Goal: Task Accomplishment & Management: Manage account settings

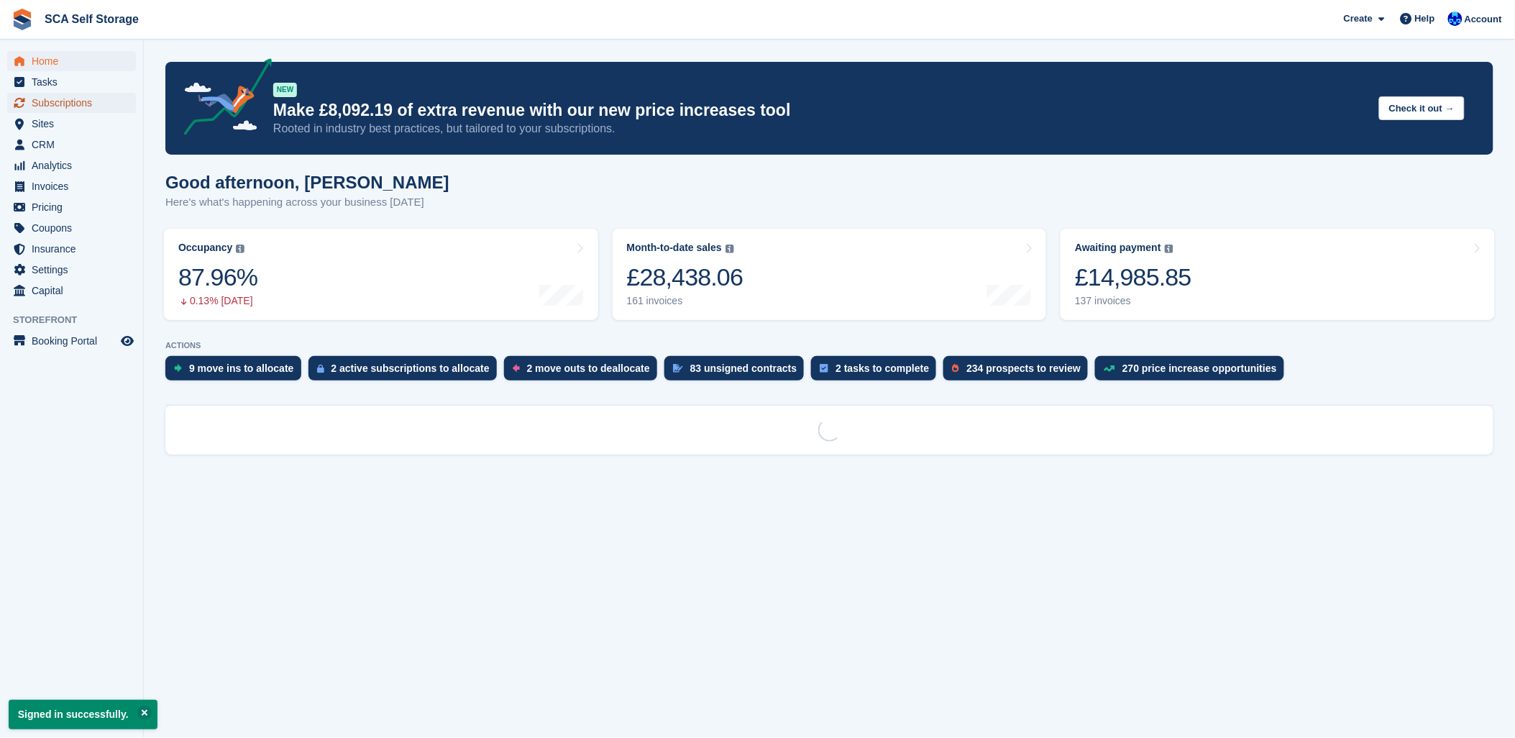
click at [51, 103] on span "Subscriptions" at bounding box center [75, 103] width 86 height 20
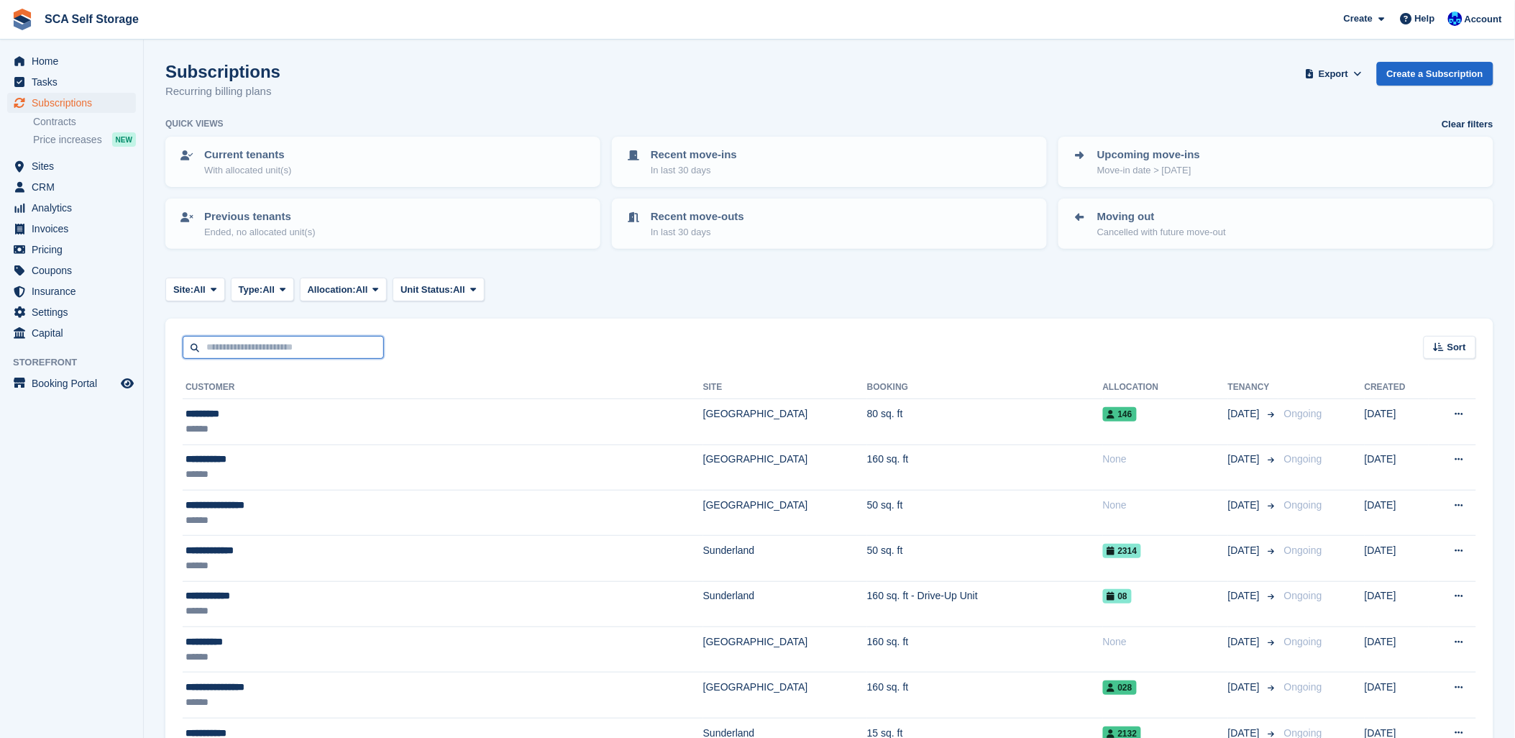
click at [211, 340] on input "text" at bounding box center [283, 348] width 201 height 24
drag, startPoint x: 252, startPoint y: 347, endPoint x: 296, endPoint y: 336, distance: 46.0
click at [253, 347] on input "text" at bounding box center [283, 348] width 201 height 24
click at [303, 336] on input "text" at bounding box center [283, 348] width 201 height 24
click at [300, 331] on div "Sort Sort by Customer name Date created Move in date Move out date Created (old…" at bounding box center [829, 338] width 1328 height 41
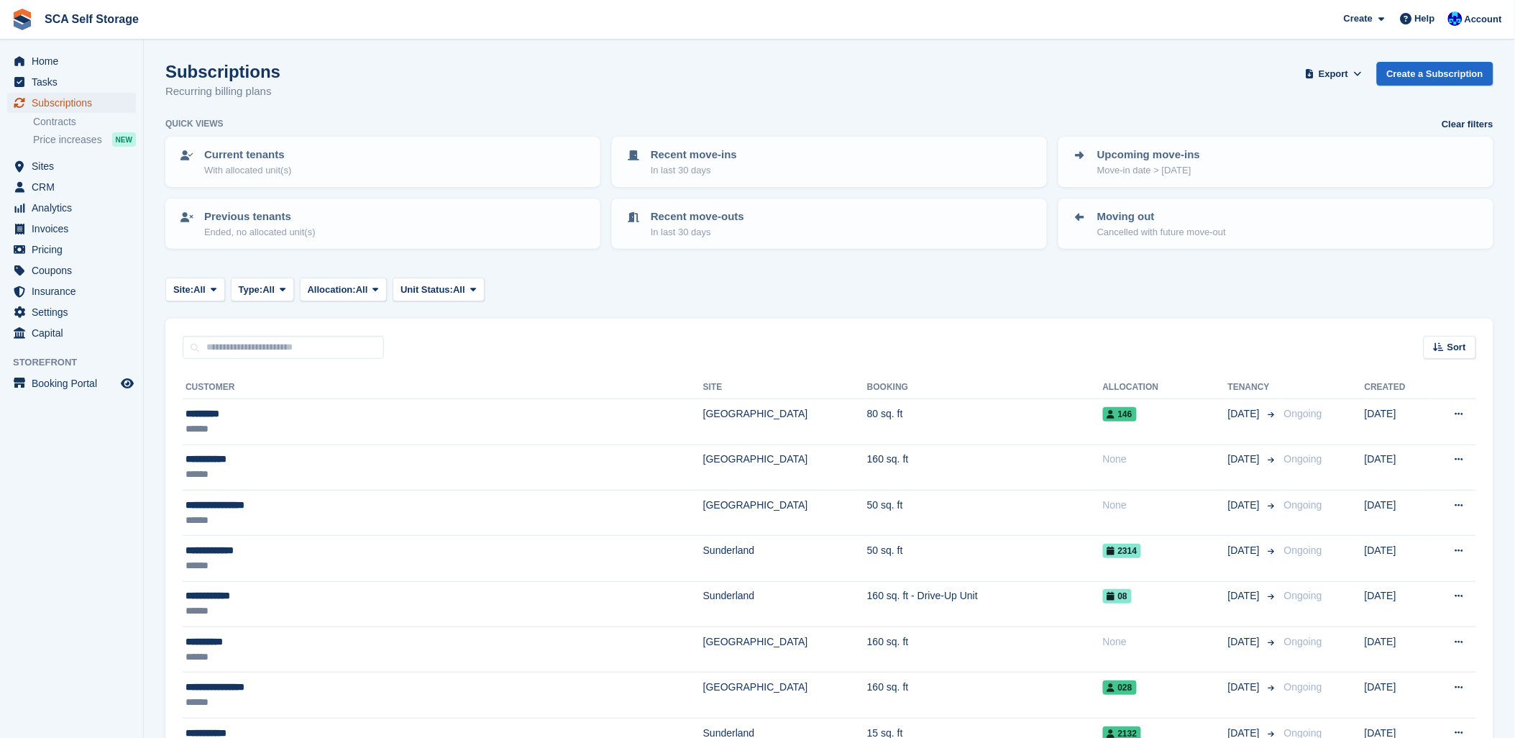
click at [36, 106] on span "Subscriptions" at bounding box center [75, 103] width 86 height 20
click at [39, 108] on span "Subscriptions" at bounding box center [75, 103] width 86 height 20
click at [55, 98] on span "Subscriptions" at bounding box center [75, 103] width 86 height 20
drag, startPoint x: 594, startPoint y: 67, endPoint x: 260, endPoint y: 127, distance: 339.7
click at [585, 75] on div "Subscriptions Recurring billing plans Export Export Subscriptions Export a CSV …" at bounding box center [829, 89] width 1328 height 55
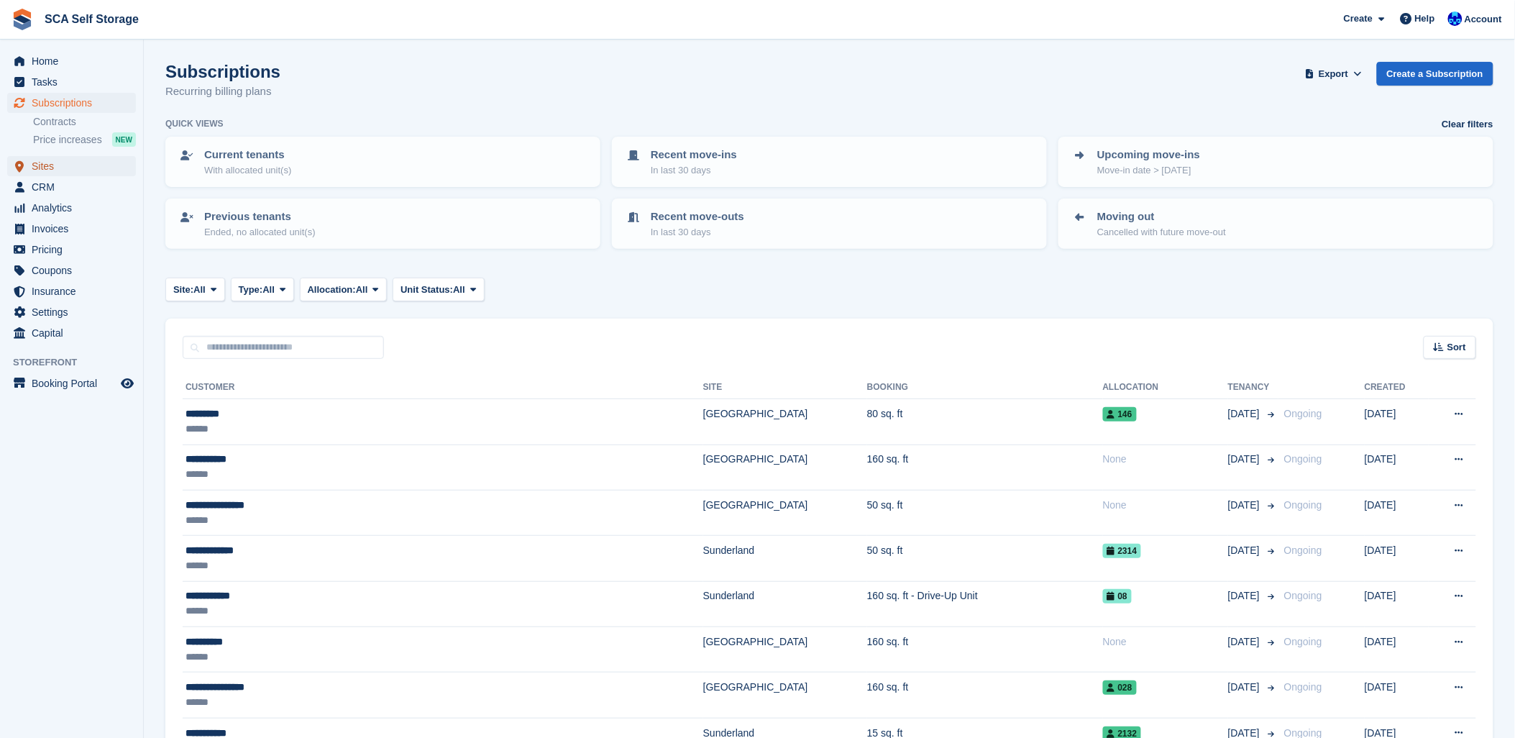
click at [43, 162] on span "Sites" at bounding box center [75, 166] width 86 height 20
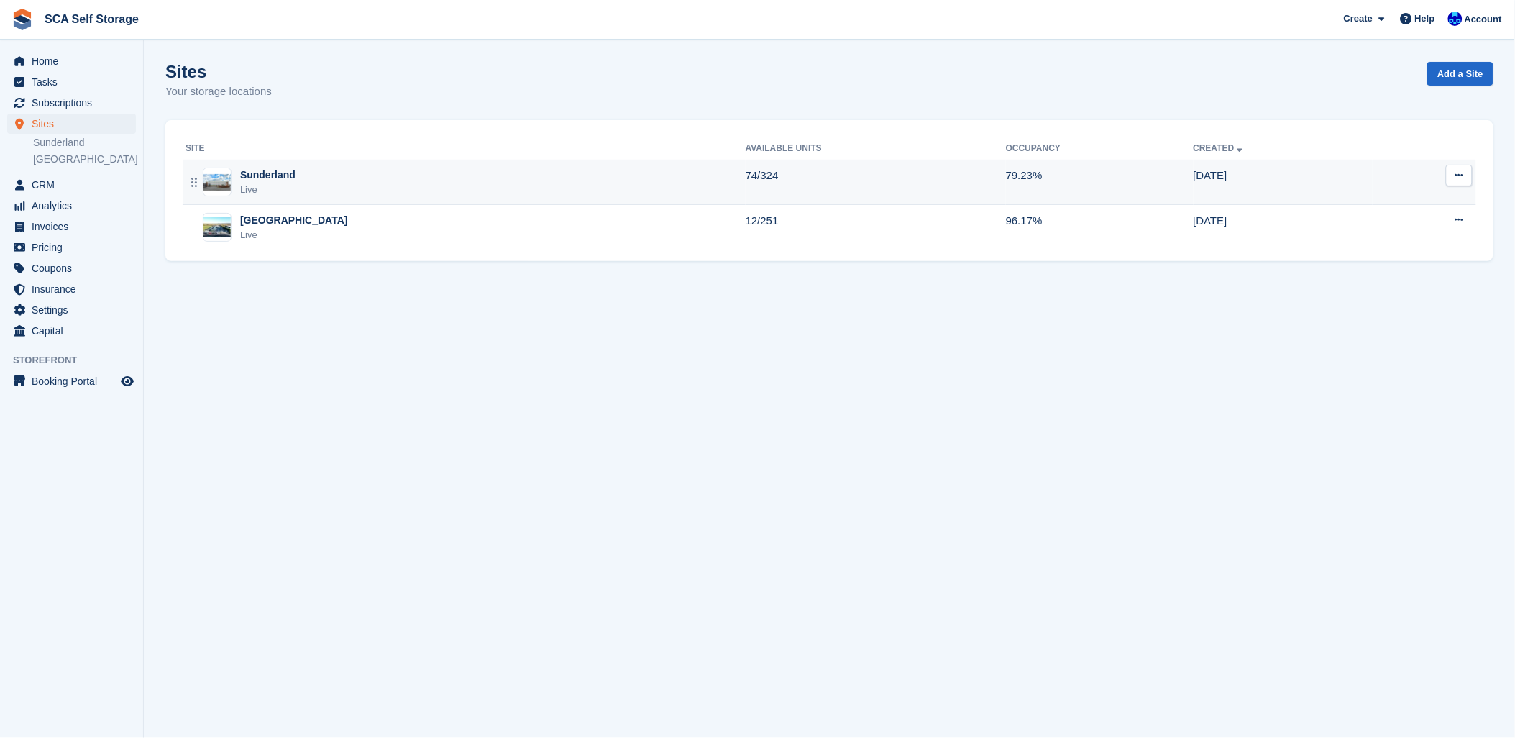
click at [292, 166] on td "Sunderland Live" at bounding box center [464, 182] width 563 height 45
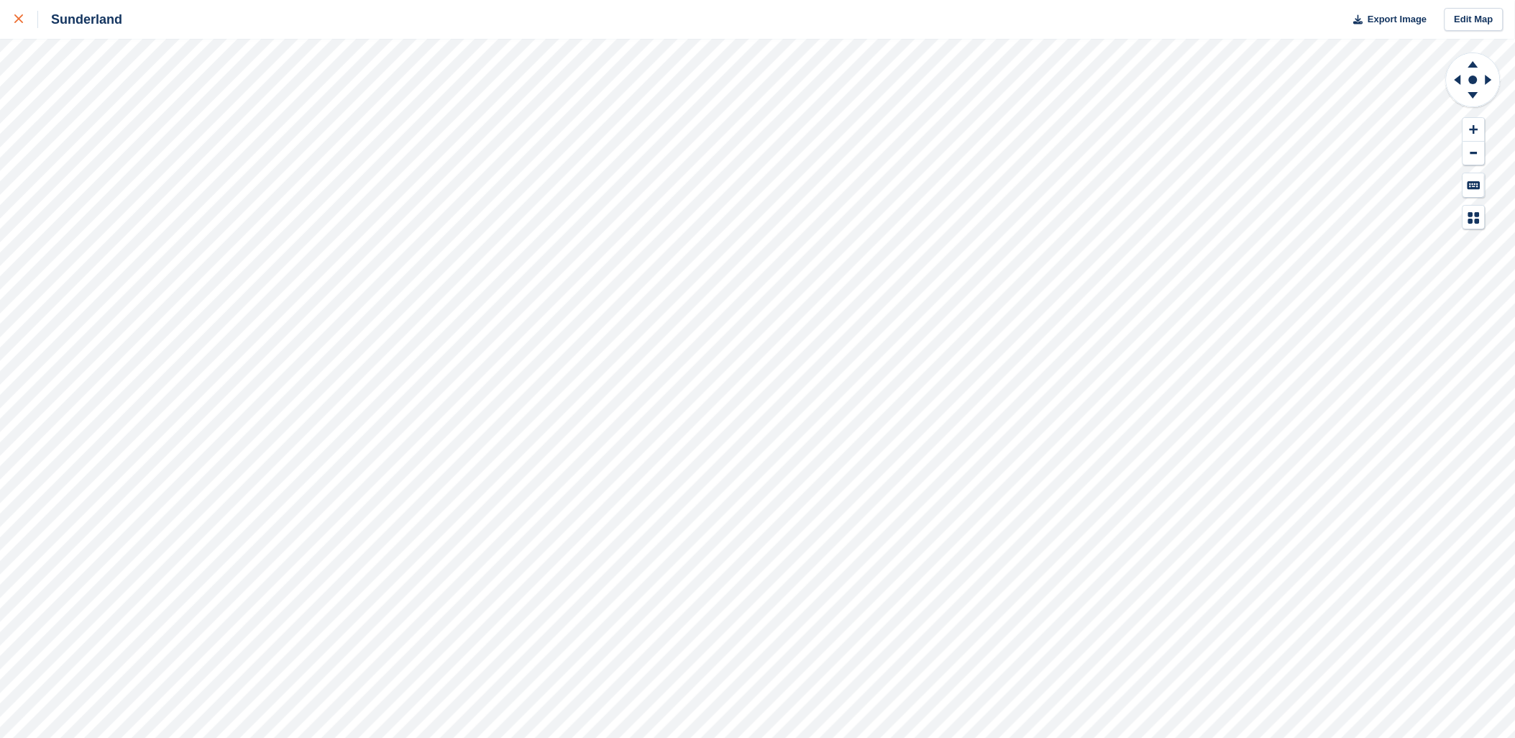
click at [24, 14] on div at bounding box center [26, 19] width 24 height 17
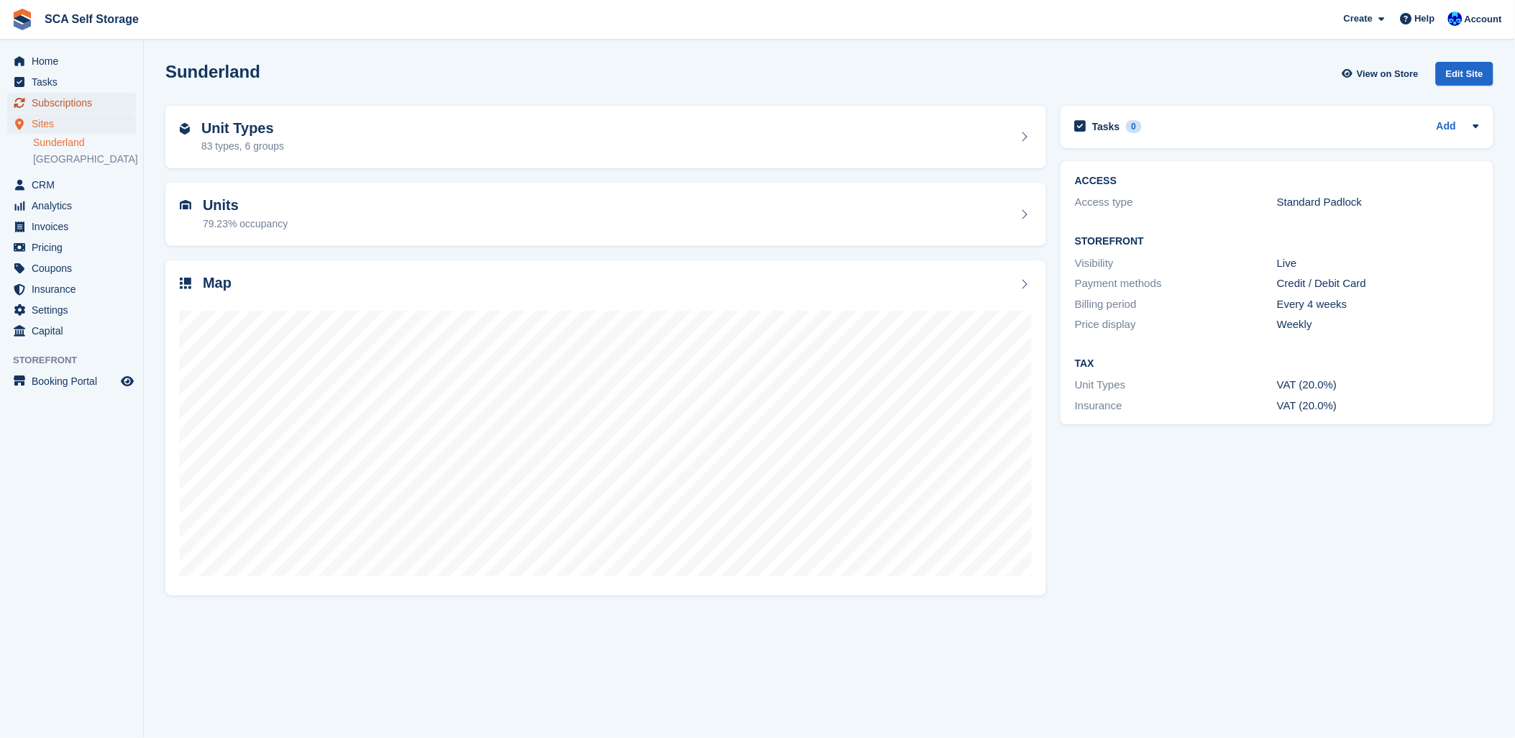
click at [49, 103] on span "Subscriptions" at bounding box center [75, 103] width 86 height 20
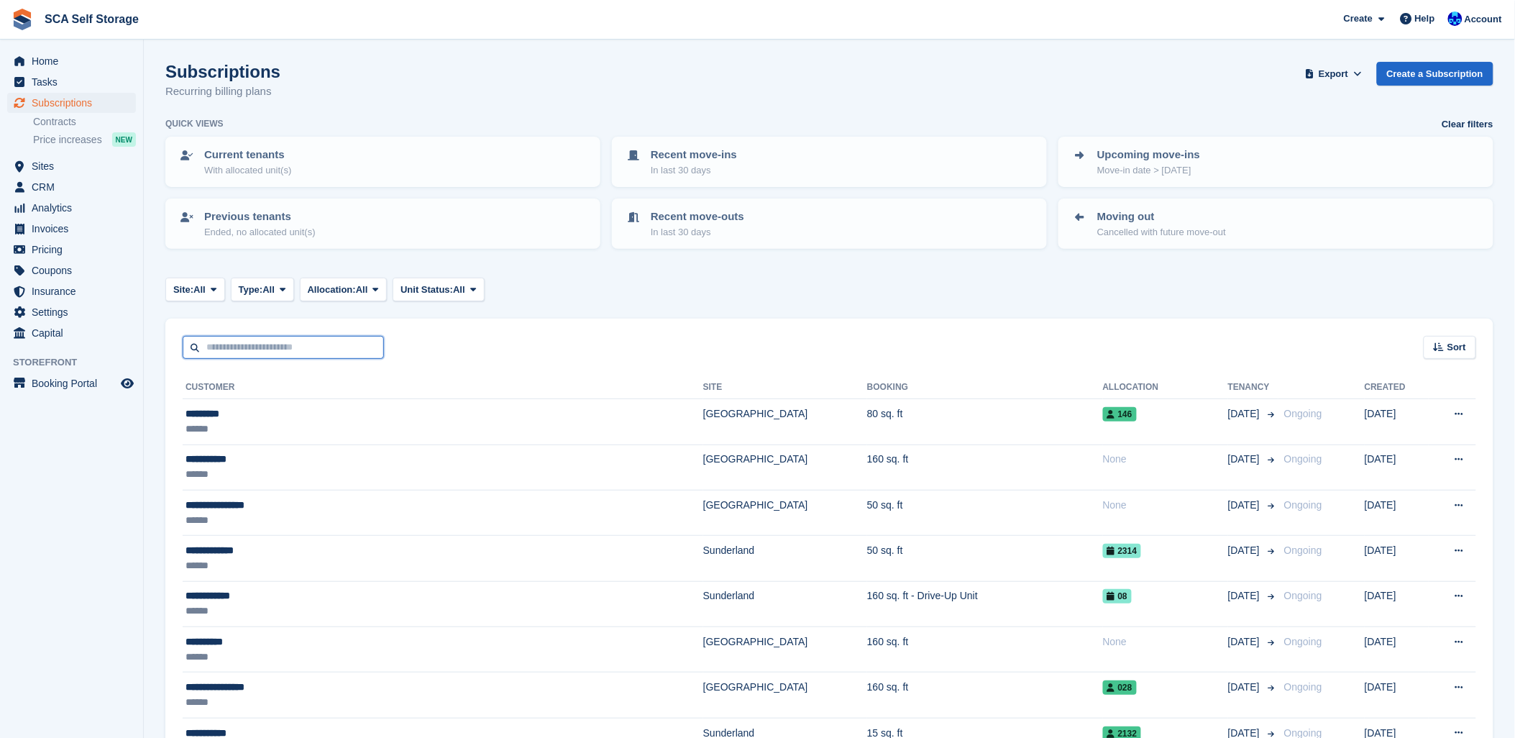
click at [266, 344] on input "text" at bounding box center [283, 348] width 201 height 24
type input "****"
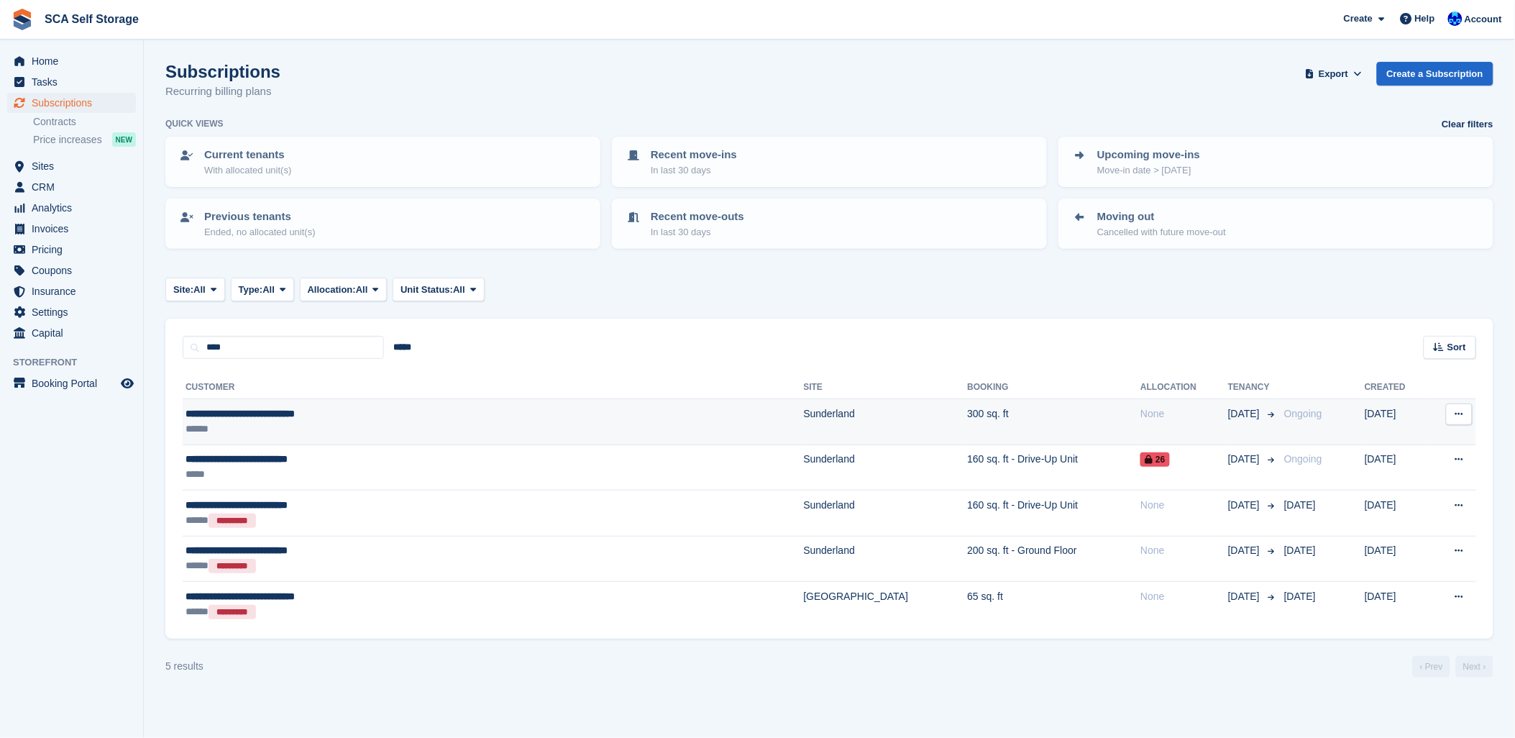
click at [353, 421] on div "******" at bounding box center [382, 428] width 394 height 15
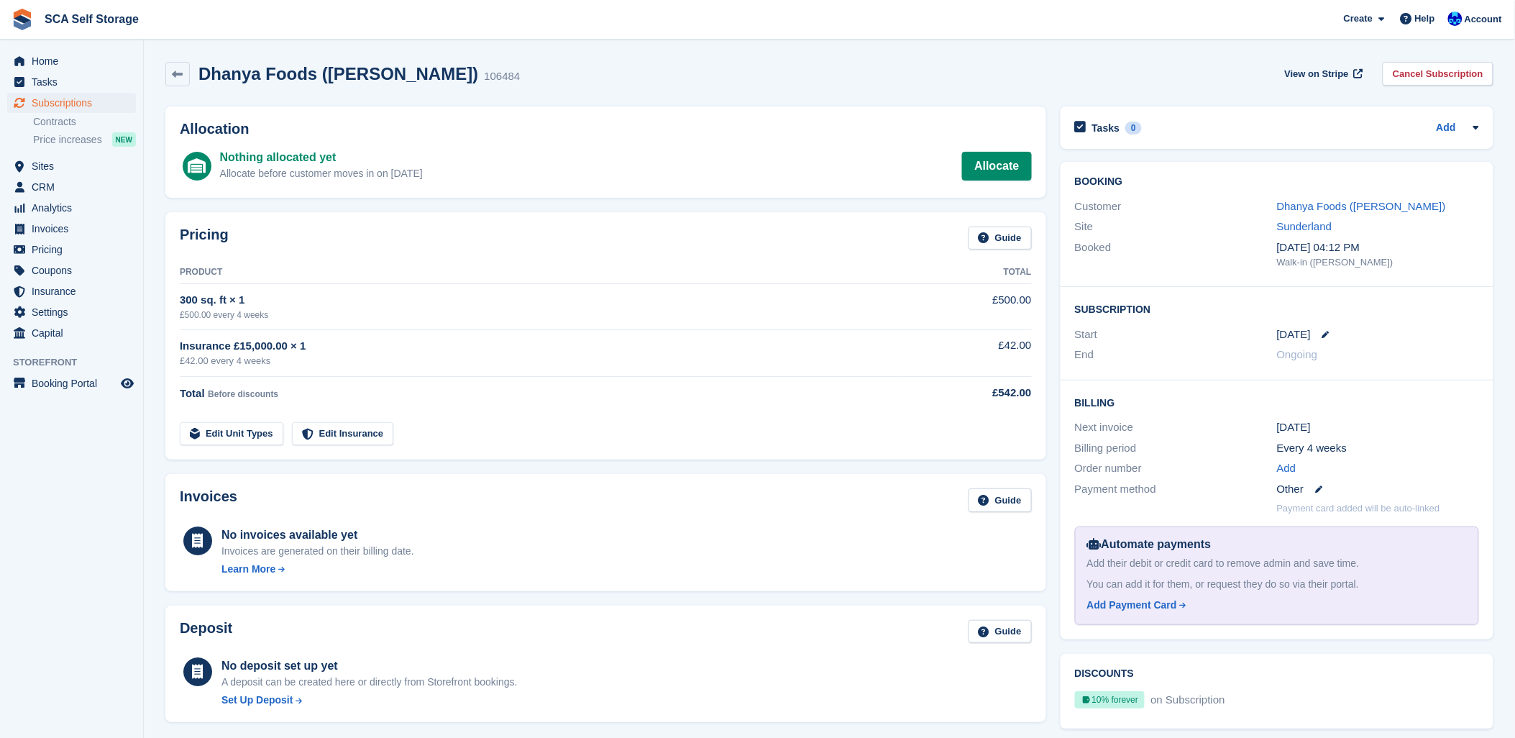
click at [1212, 89] on div "Dhanya Foods (Rakesh Chowdary) 106484 View on Stripe Cancel Subscription" at bounding box center [829, 77] width 1342 height 45
click at [1242, 342] on div "Start 31 Oct" at bounding box center [1277, 334] width 404 height 21
click at [298, 224] on div "Pricing Guide Product Total 300 sq. ft × 1 £500.00 every 4 weeks £500.00 Insura…" at bounding box center [605, 336] width 881 height 248
click at [49, 166] on span "Sites" at bounding box center [75, 166] width 86 height 20
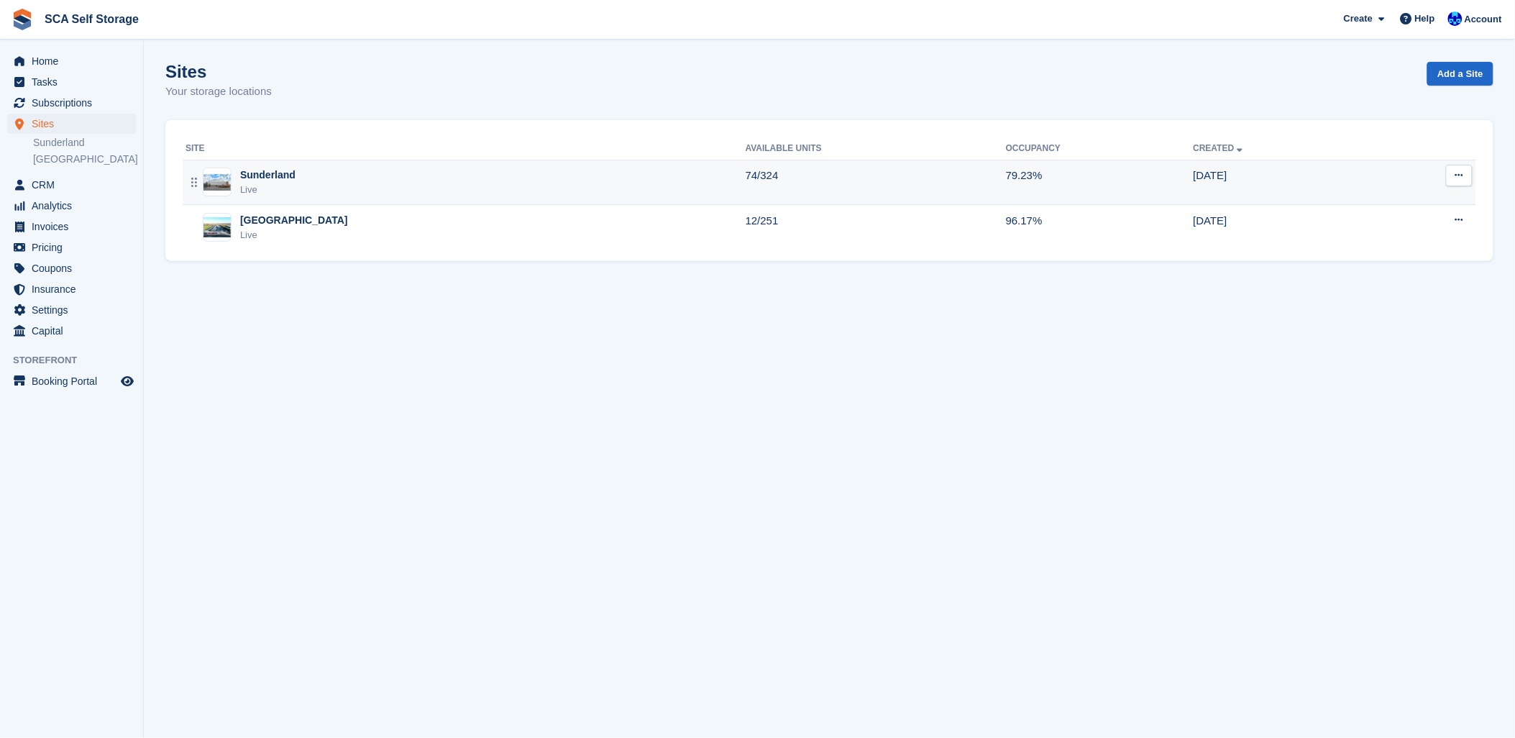
click at [311, 173] on div "Sunderland Live" at bounding box center [465, 181] width 560 height 29
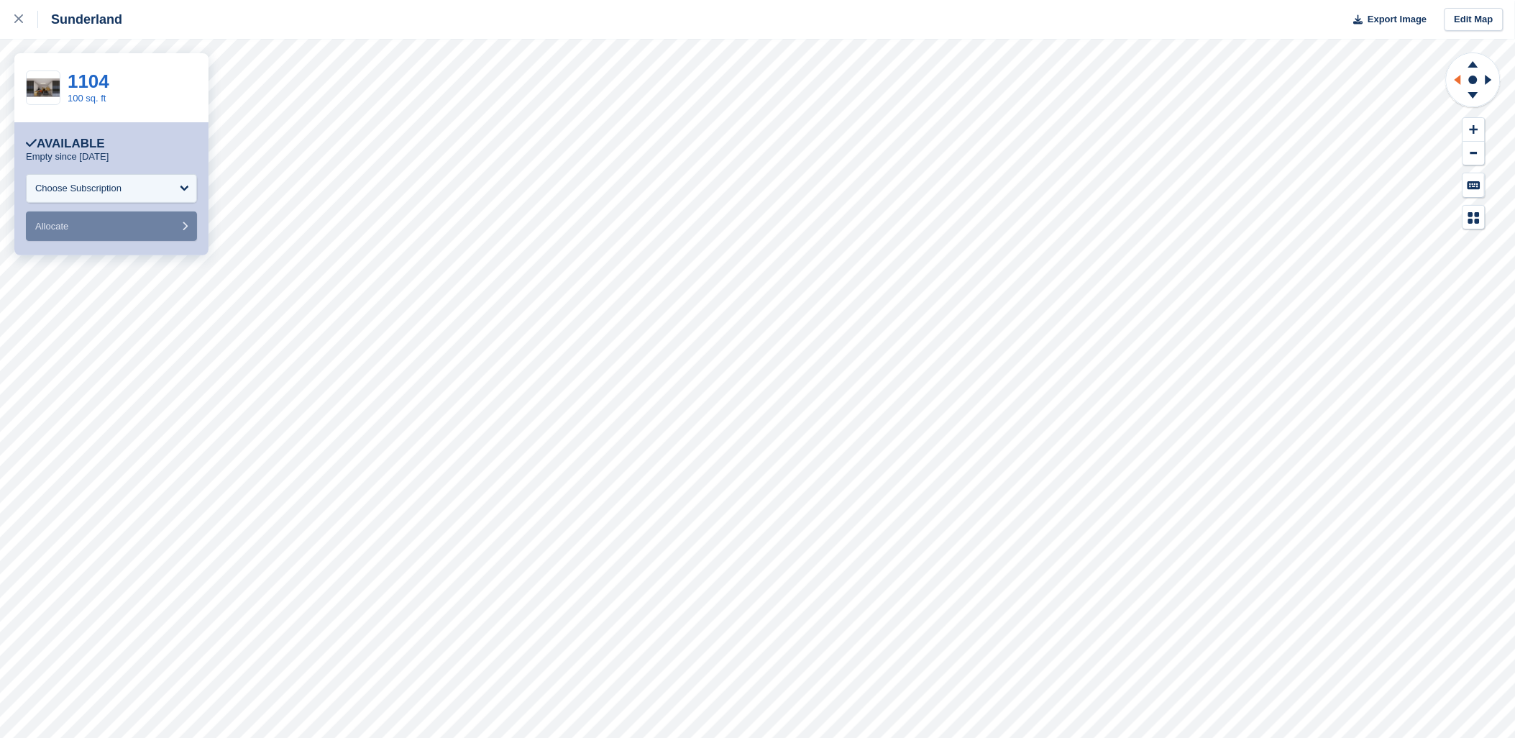
click at [1463, 81] on icon at bounding box center [1455, 79] width 18 height 37
click at [22, 7] on link at bounding box center [19, 19] width 38 height 39
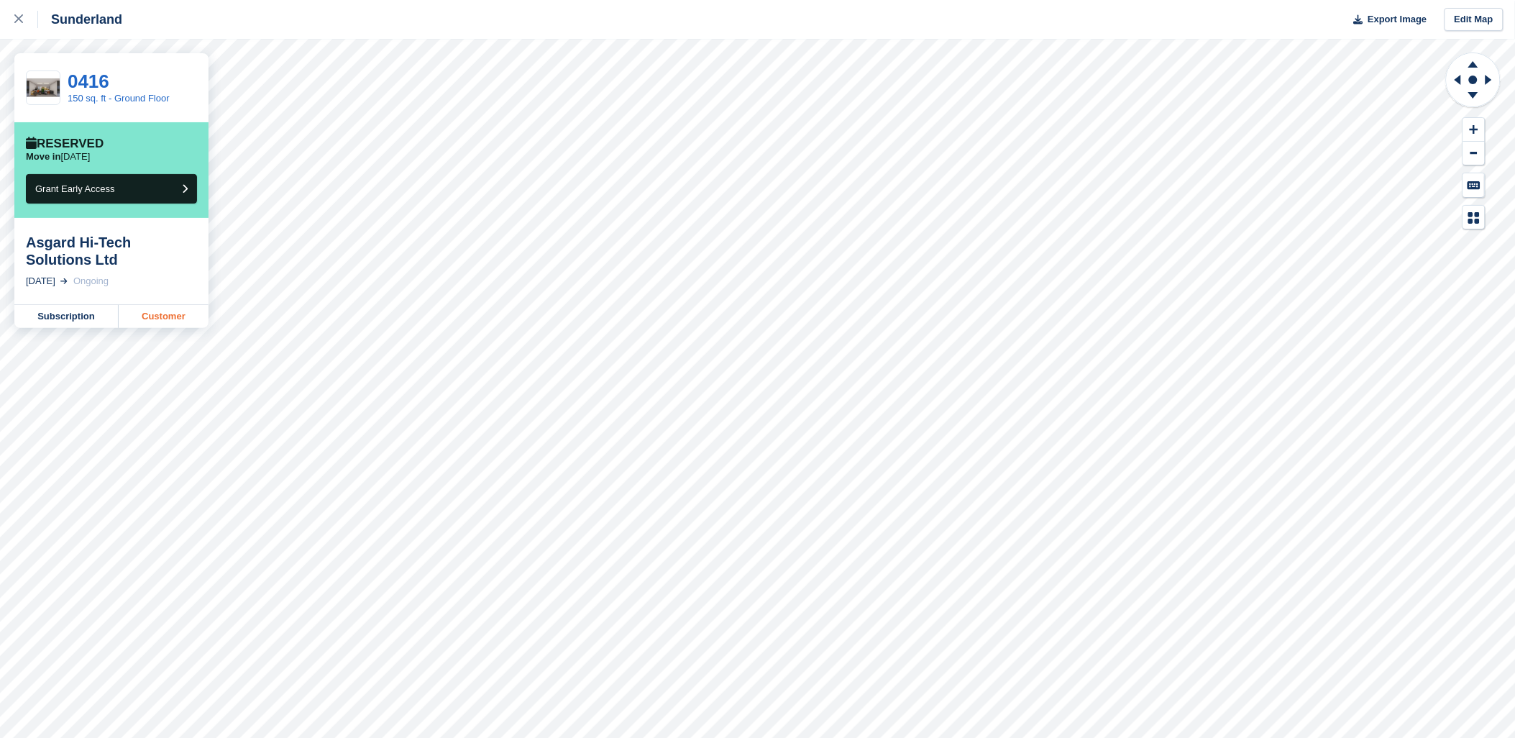
click at [183, 321] on link "Customer" at bounding box center [164, 316] width 90 height 23
click at [0, 15] on link at bounding box center [19, 19] width 38 height 39
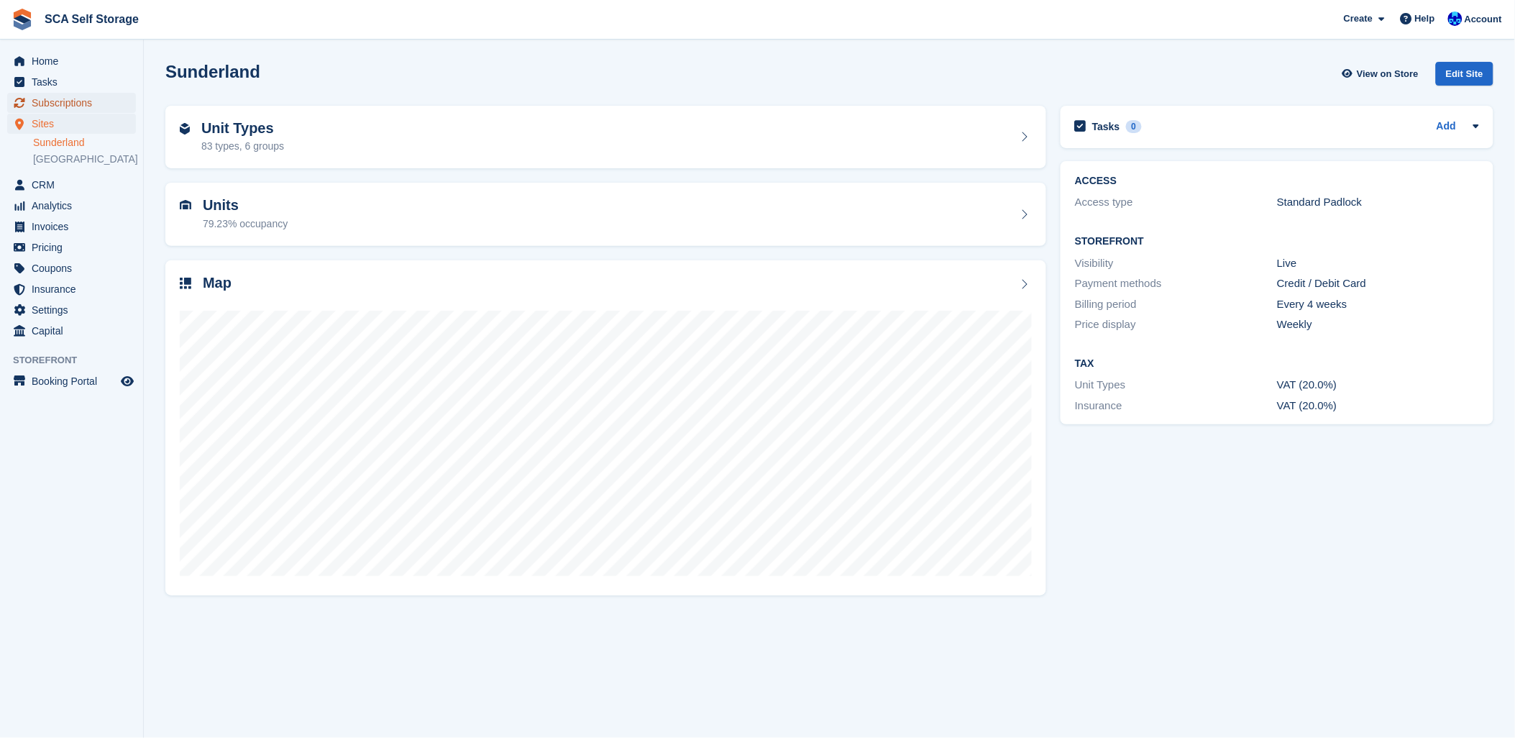
click at [82, 98] on span "Subscriptions" at bounding box center [75, 103] width 86 height 20
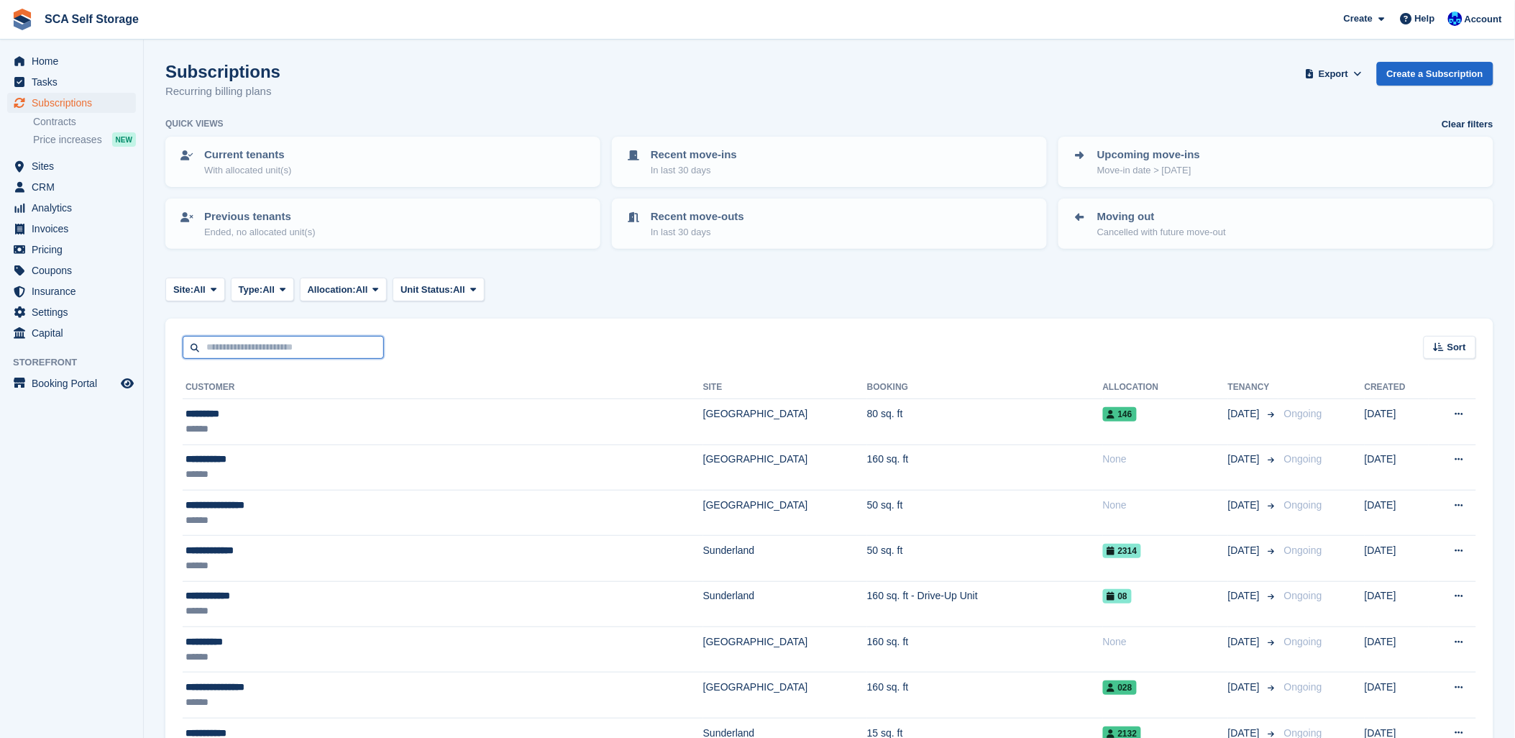
drag, startPoint x: 243, startPoint y: 340, endPoint x: 244, endPoint y: 333, distance: 7.3
click at [244, 336] on input "text" at bounding box center [283, 348] width 201 height 24
type input "***"
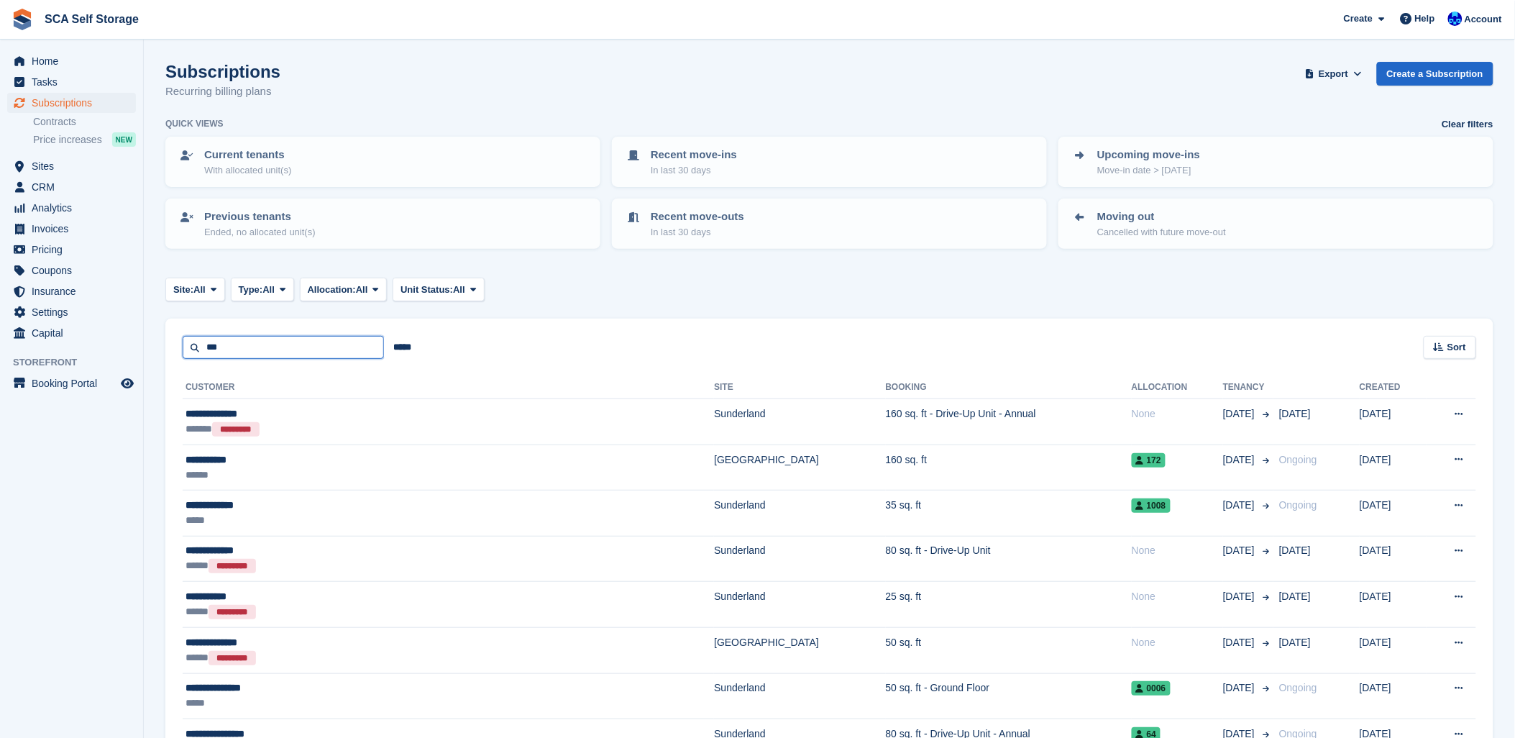
click at [255, 348] on input "***" at bounding box center [283, 348] width 201 height 24
type input "*****"
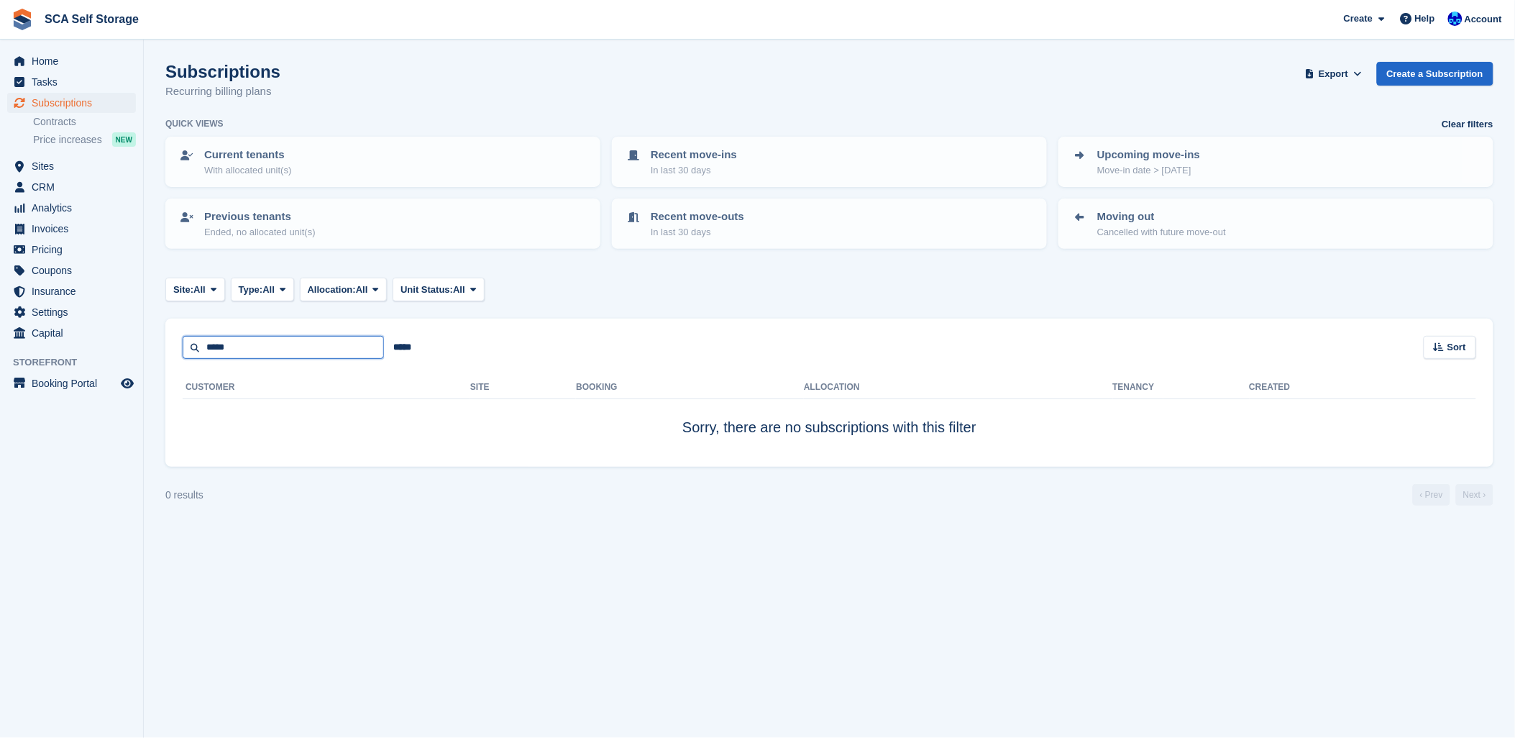
click at [255, 348] on input "*****" at bounding box center [283, 348] width 201 height 24
type input "*"
type input "*****"
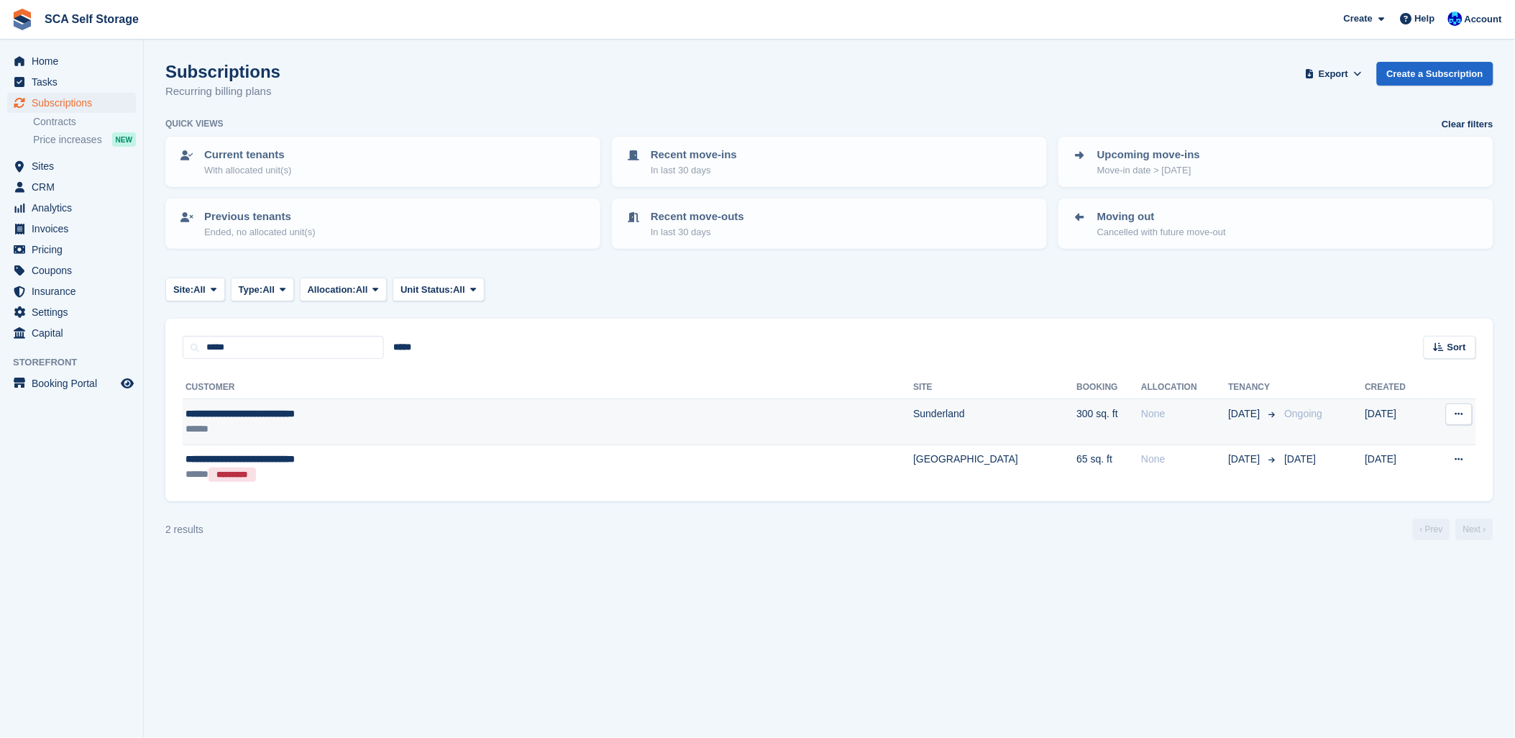
click at [342, 405] on td "**********" at bounding box center [548, 421] width 730 height 45
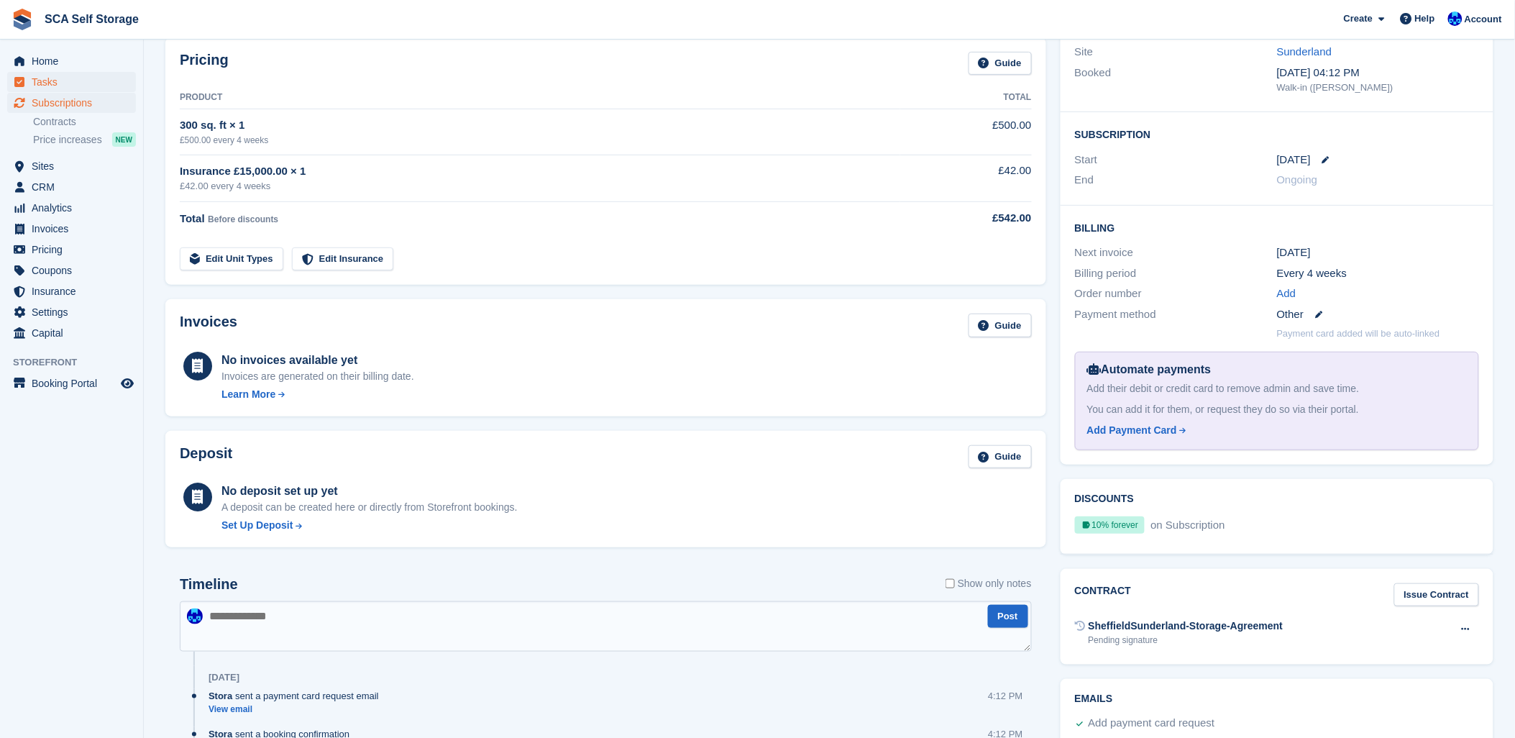
scroll to position [37, 0]
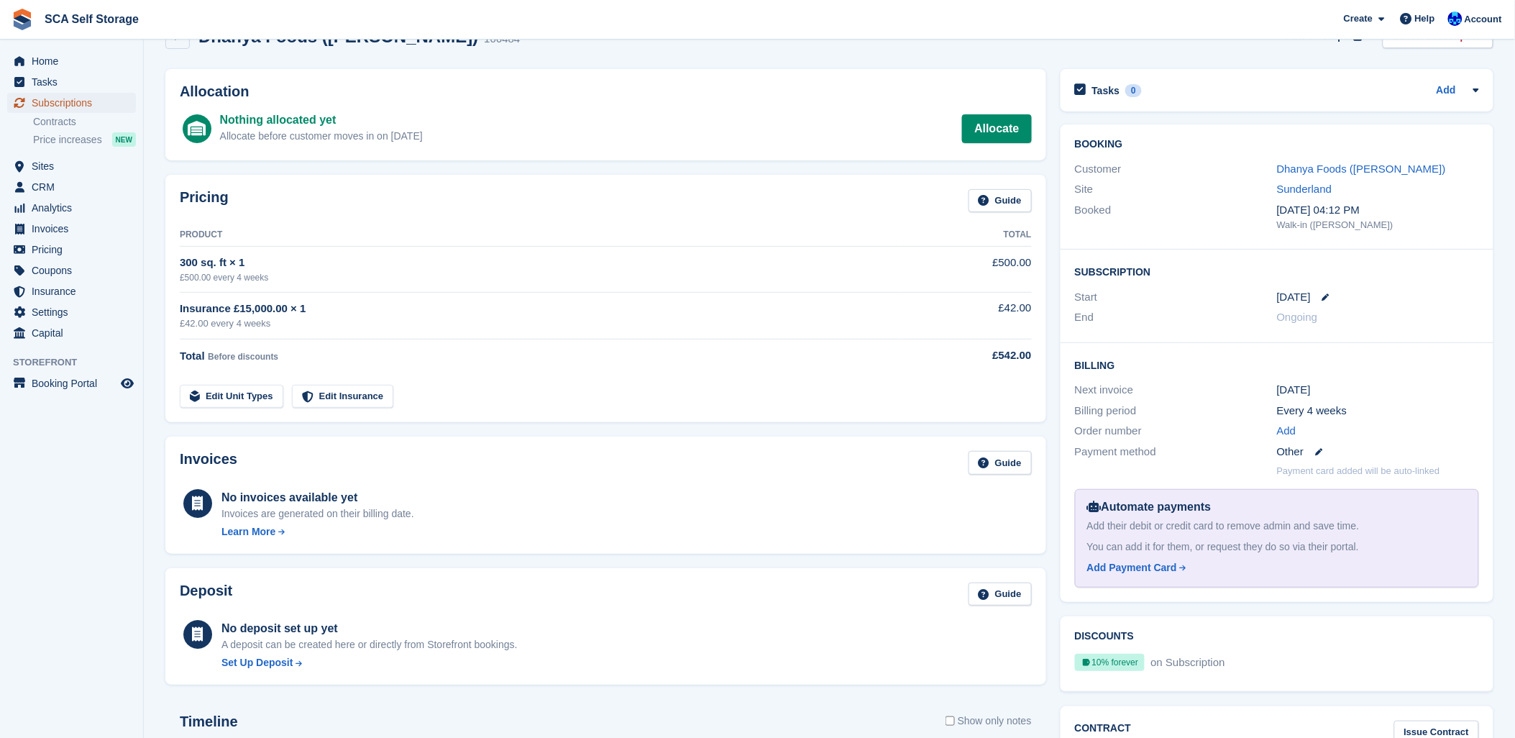
click at [66, 102] on span "Subscriptions" at bounding box center [75, 103] width 86 height 20
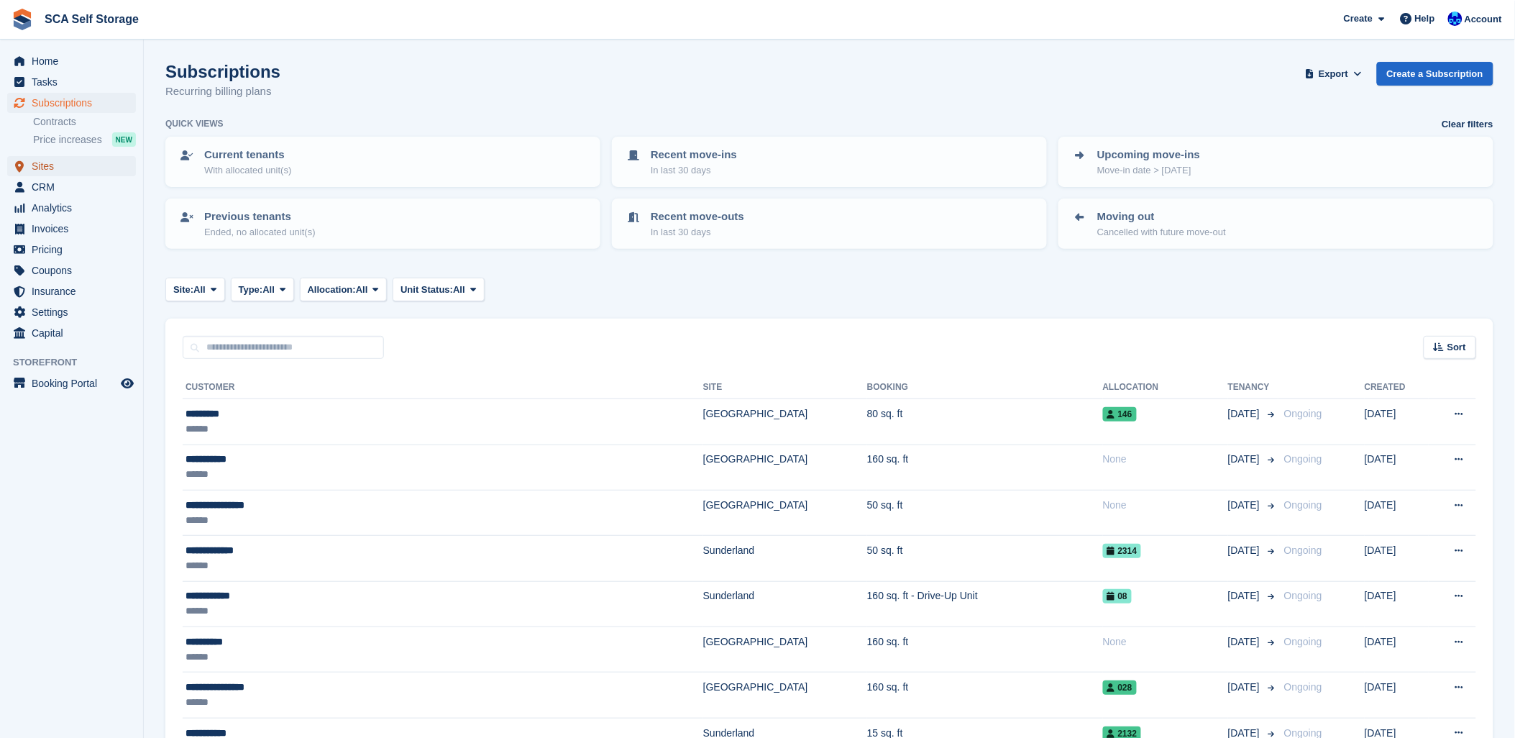
click at [48, 170] on span "Sites" at bounding box center [75, 166] width 86 height 20
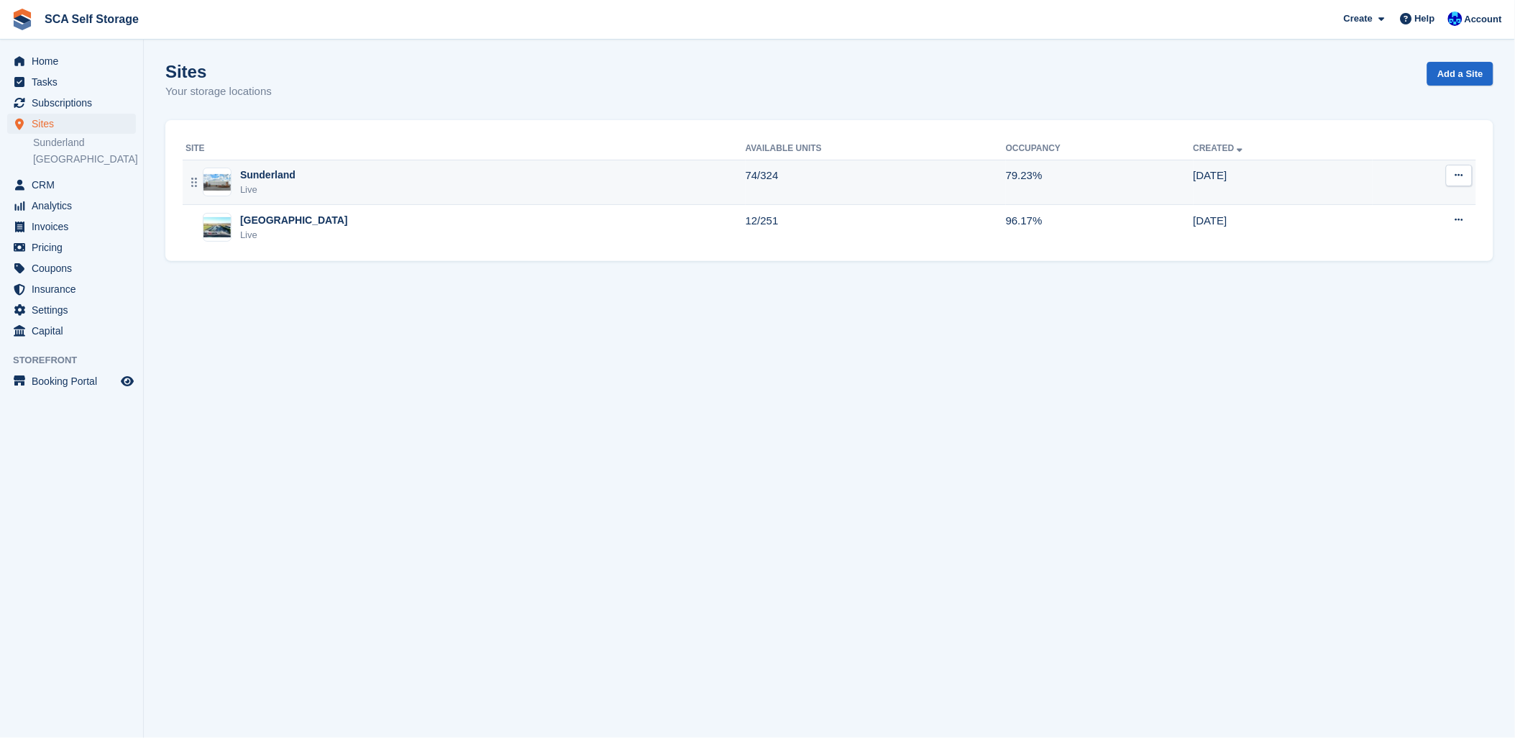
click at [260, 161] on td "Sunderland Live" at bounding box center [464, 182] width 563 height 45
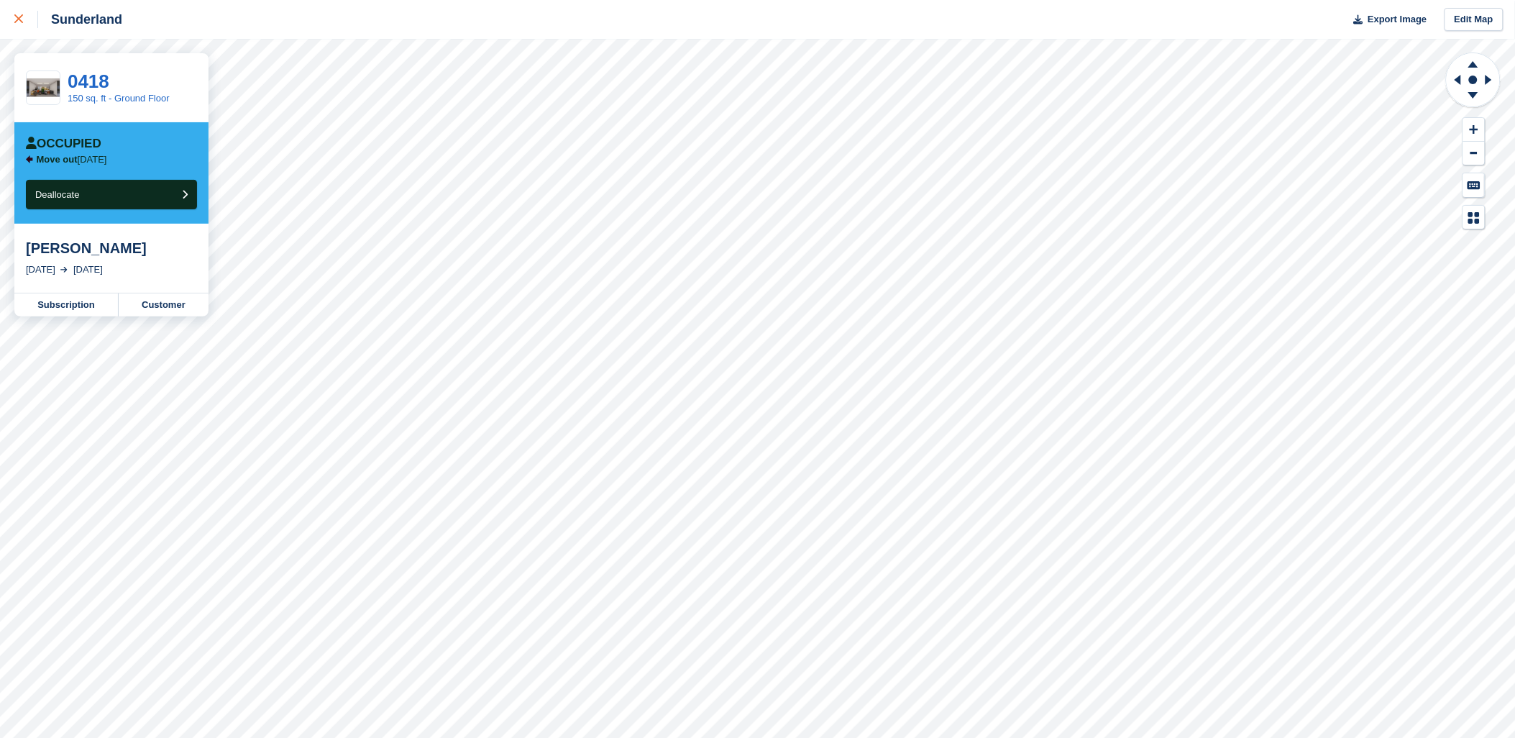
click at [12, 15] on link at bounding box center [19, 19] width 38 height 39
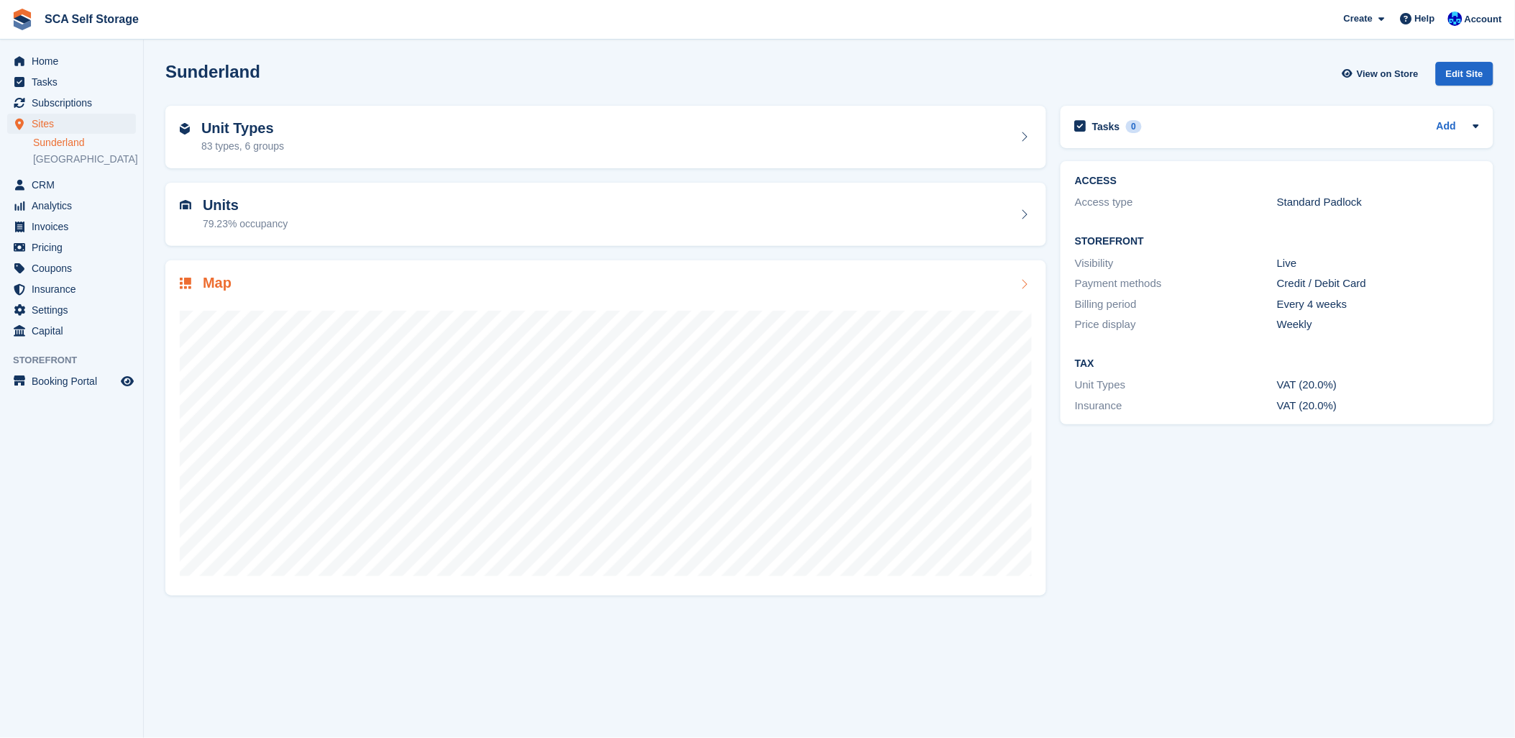
click at [357, 277] on div "Map" at bounding box center [606, 284] width 852 height 19
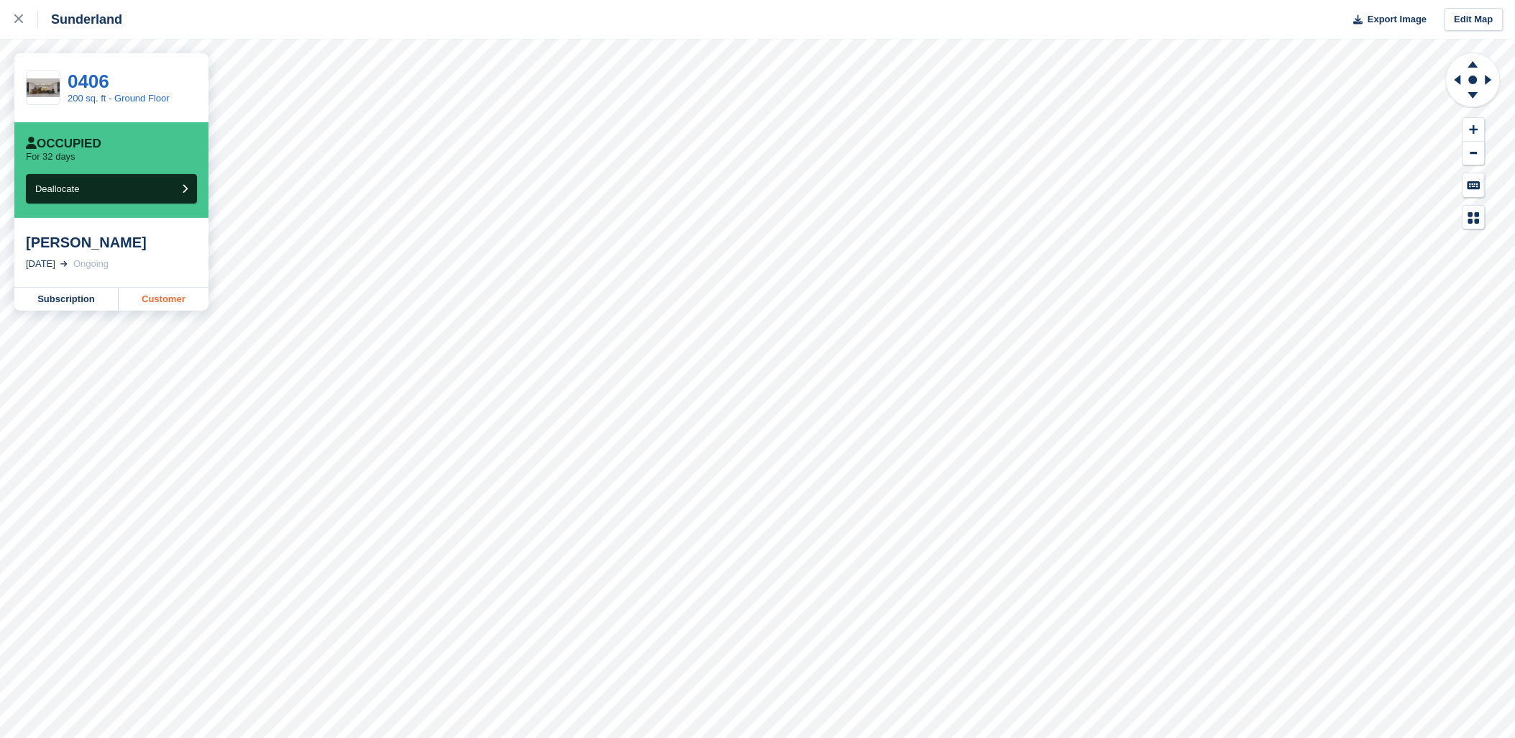
click at [151, 292] on link "Customer" at bounding box center [164, 299] width 90 height 23
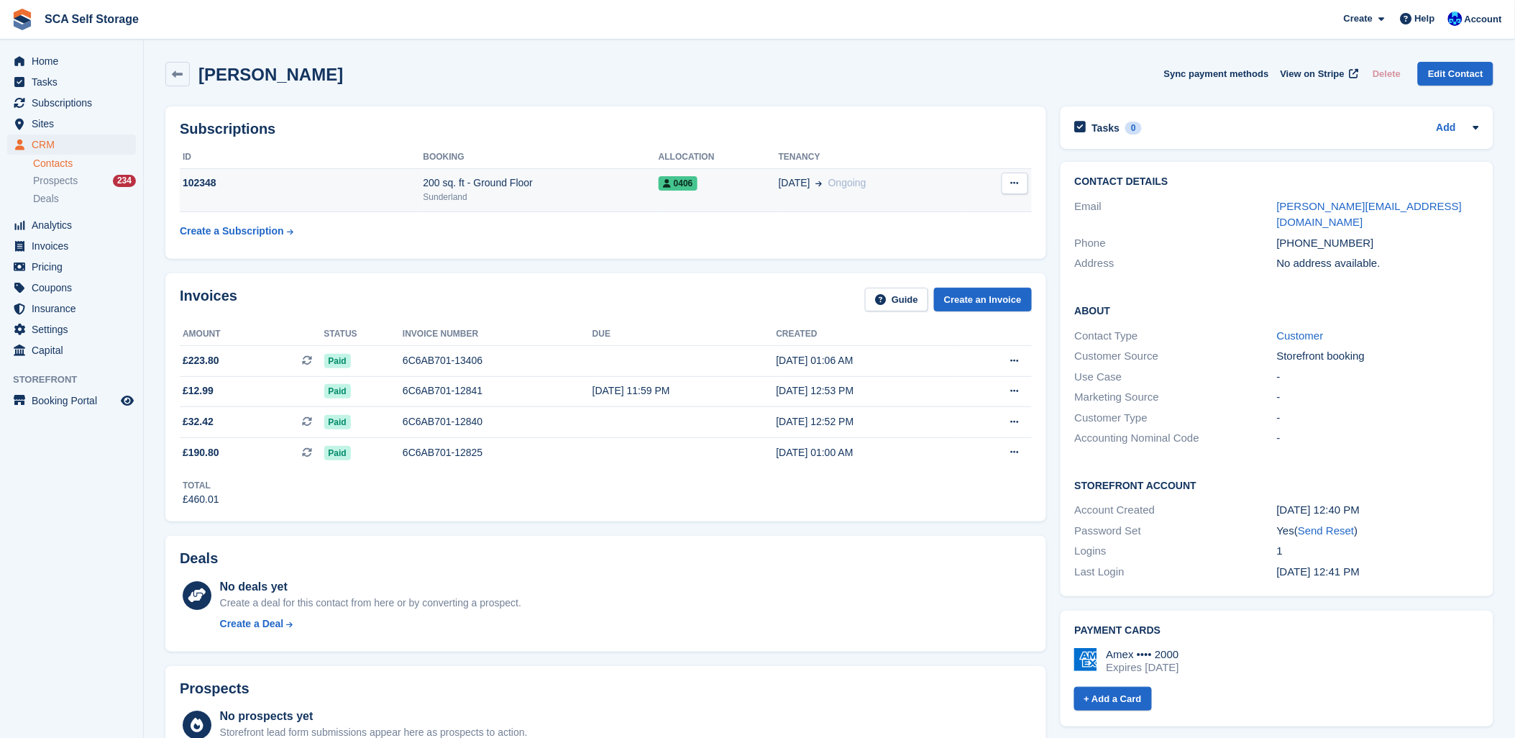
click at [640, 201] on div "Sunderland" at bounding box center [540, 196] width 235 height 13
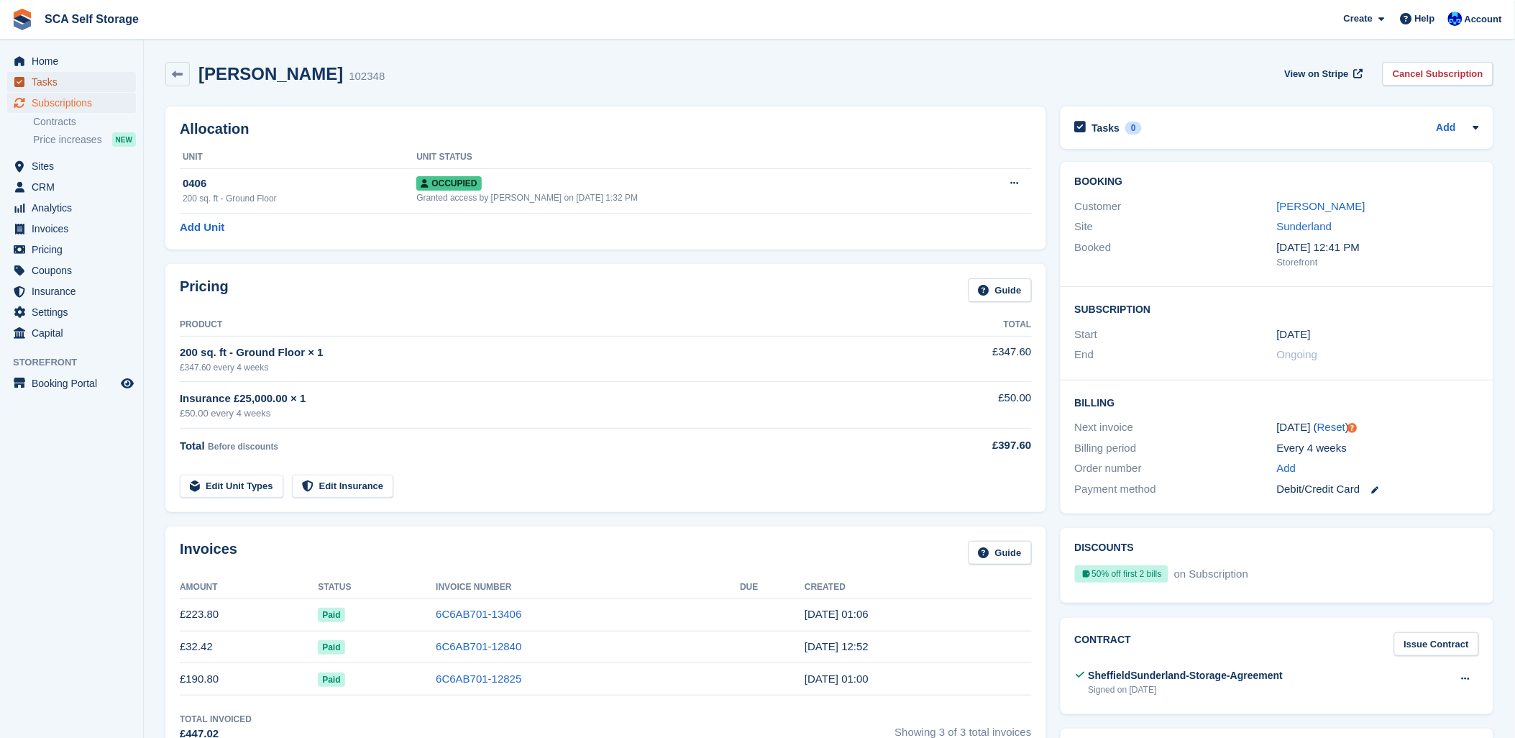
click at [54, 86] on span "Tasks" at bounding box center [75, 82] width 86 height 20
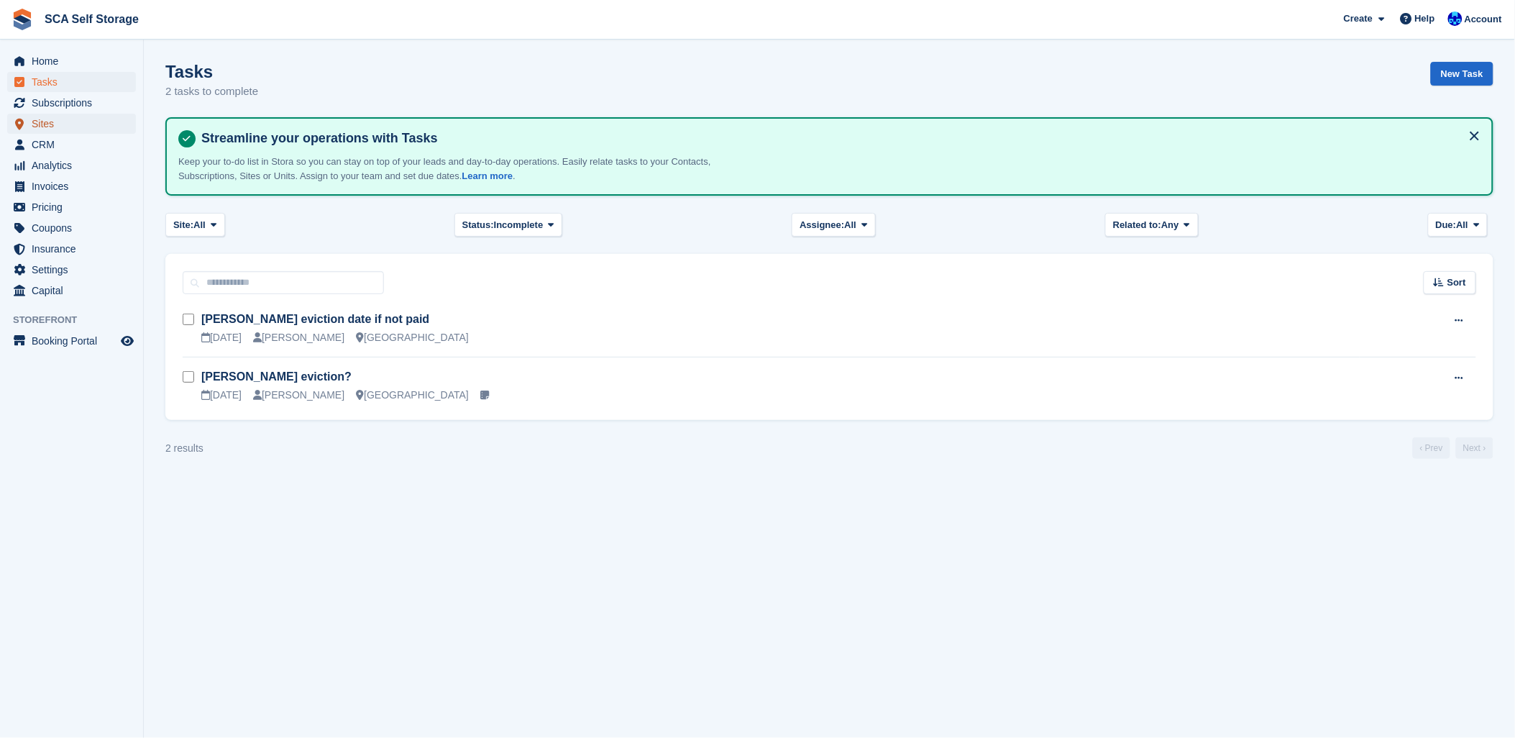
click at [50, 124] on span "Sites" at bounding box center [75, 124] width 86 height 20
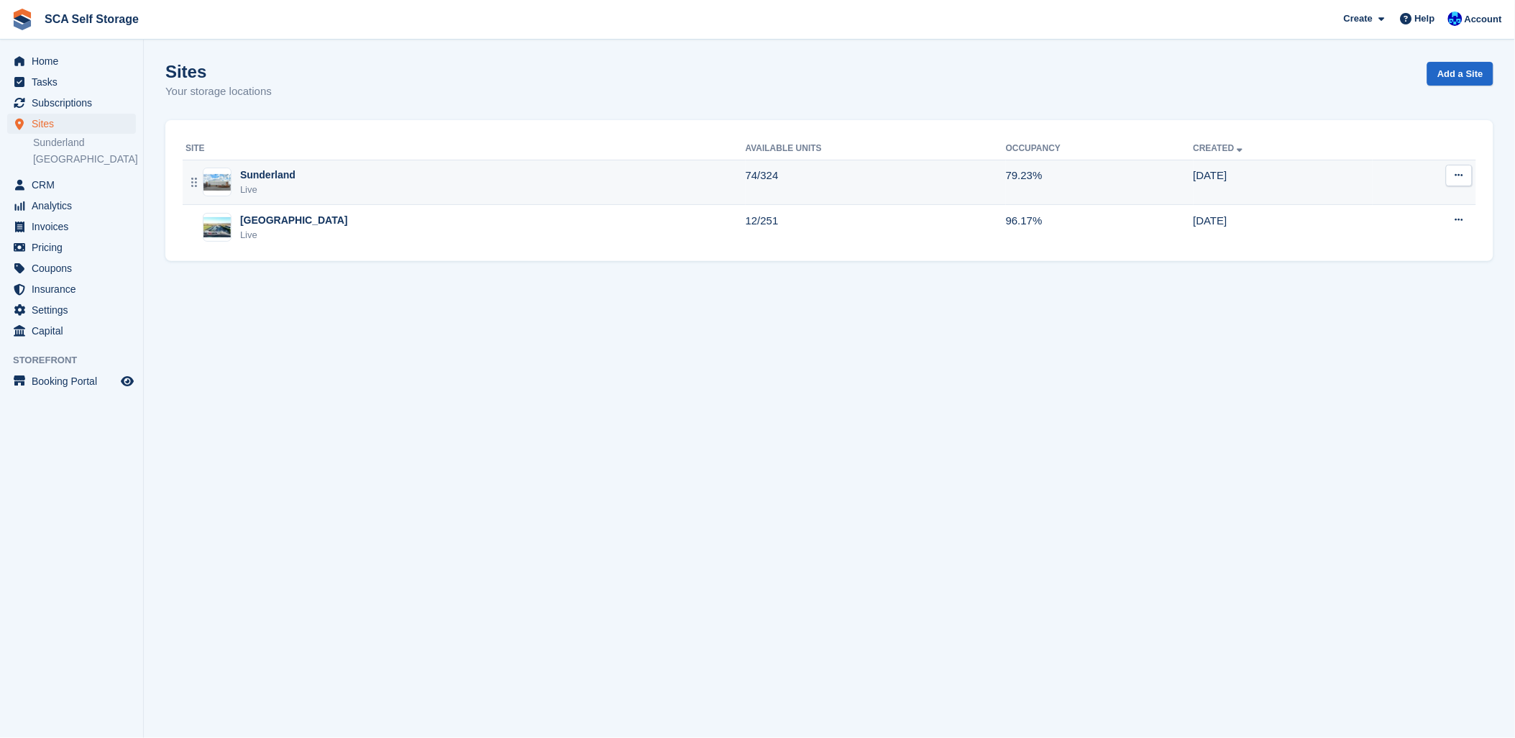
click at [267, 188] on div "Live" at bounding box center [267, 190] width 55 height 14
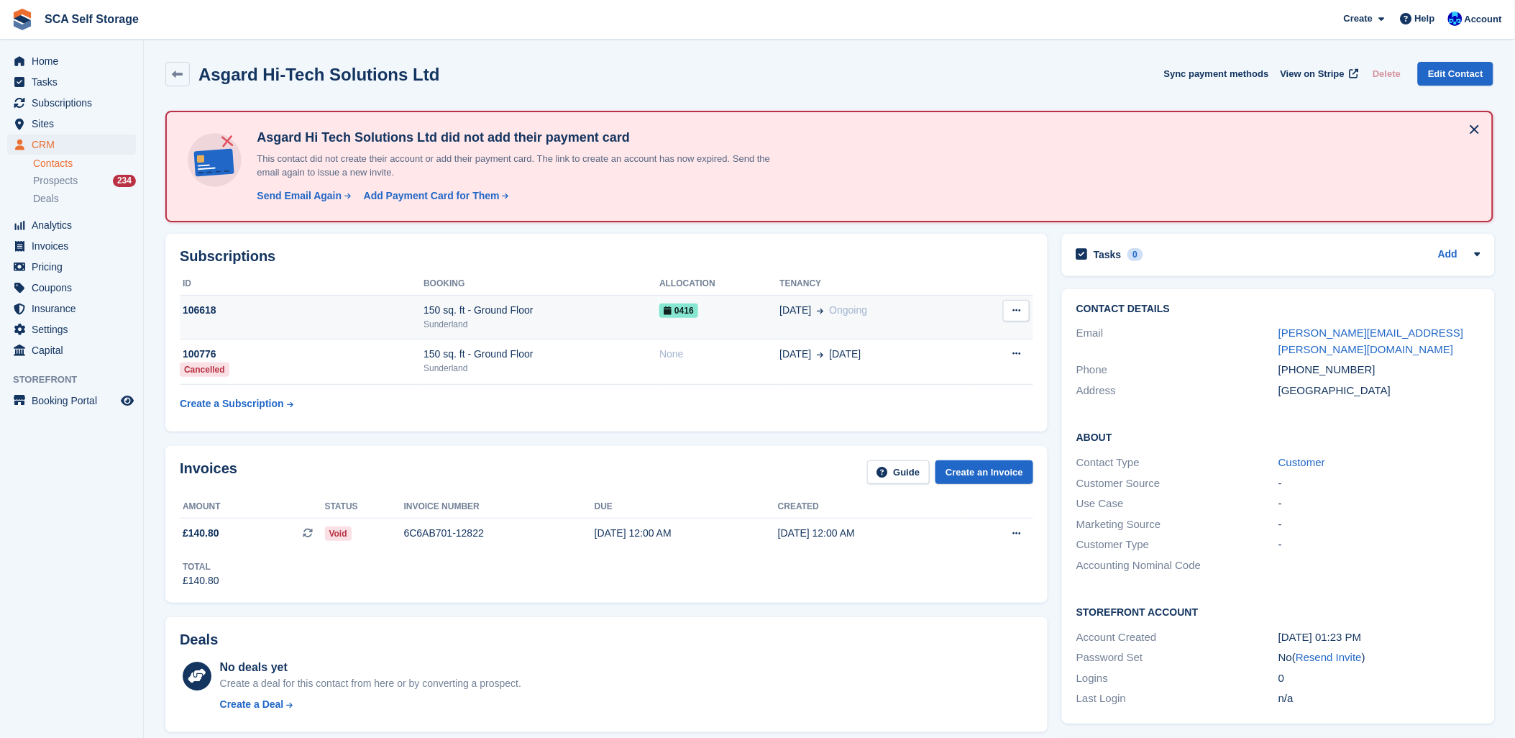
click at [713, 320] on td "0416" at bounding box center [719, 317] width 120 height 44
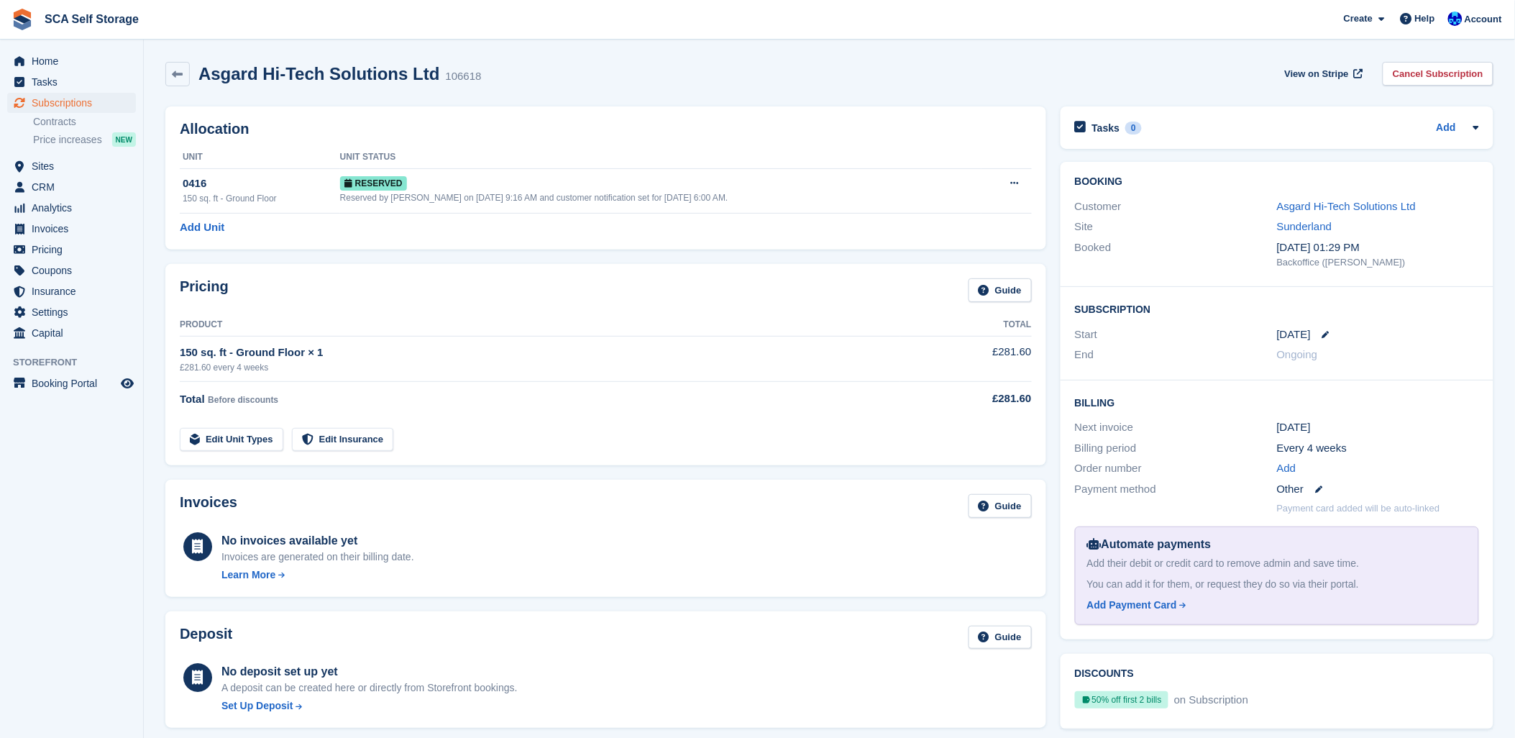
click at [612, 74] on div "Asgard Hi-Tech Solutions Ltd 106618 View on Stripe Cancel Subscription" at bounding box center [829, 74] width 1328 height 24
drag, startPoint x: 863, startPoint y: 101, endPoint x: 860, endPoint y: 93, distance: 7.7
click at [864, 99] on div "Allocation Unit Unit Status 0416 150 sq. ft - Ground Floor Reserved Reserved by…" at bounding box center [605, 177] width 895 height 157
click at [732, 81] on div "Asgard Hi-Tech Solutions Ltd 106618 View on Stripe Cancel Subscription" at bounding box center [829, 74] width 1328 height 24
drag, startPoint x: 737, startPoint y: 65, endPoint x: 926, endPoint y: 82, distance: 189.8
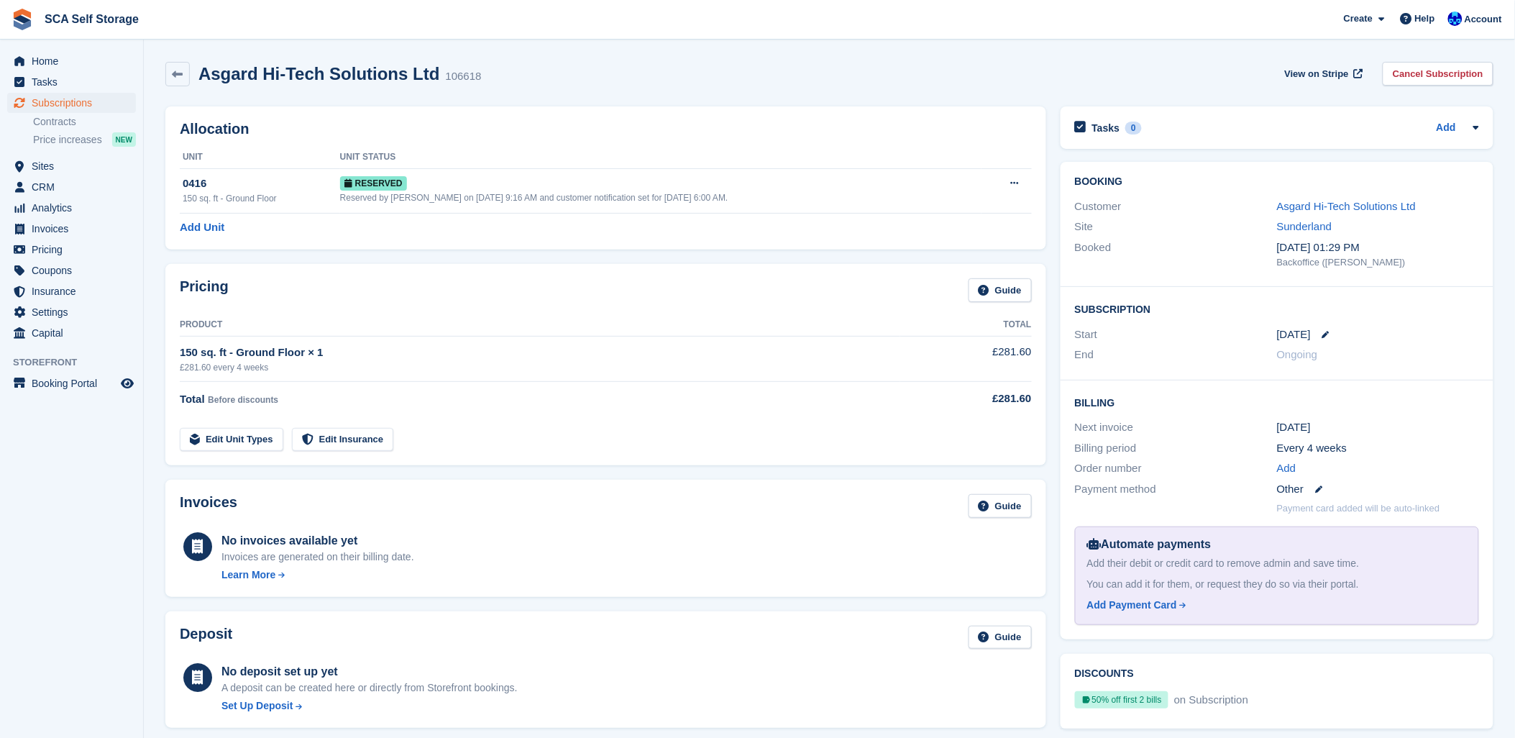
click at [774, 65] on div "Asgard Hi-Tech Solutions Ltd 106618 View on Stripe Cancel Subscription" at bounding box center [829, 74] width 1328 height 24
click at [926, 82] on div "Asgard Hi-Tech Solutions Ltd 106618 View on Stripe Cancel Subscription" at bounding box center [829, 74] width 1328 height 24
click at [58, 105] on span "Subscriptions" at bounding box center [75, 103] width 86 height 20
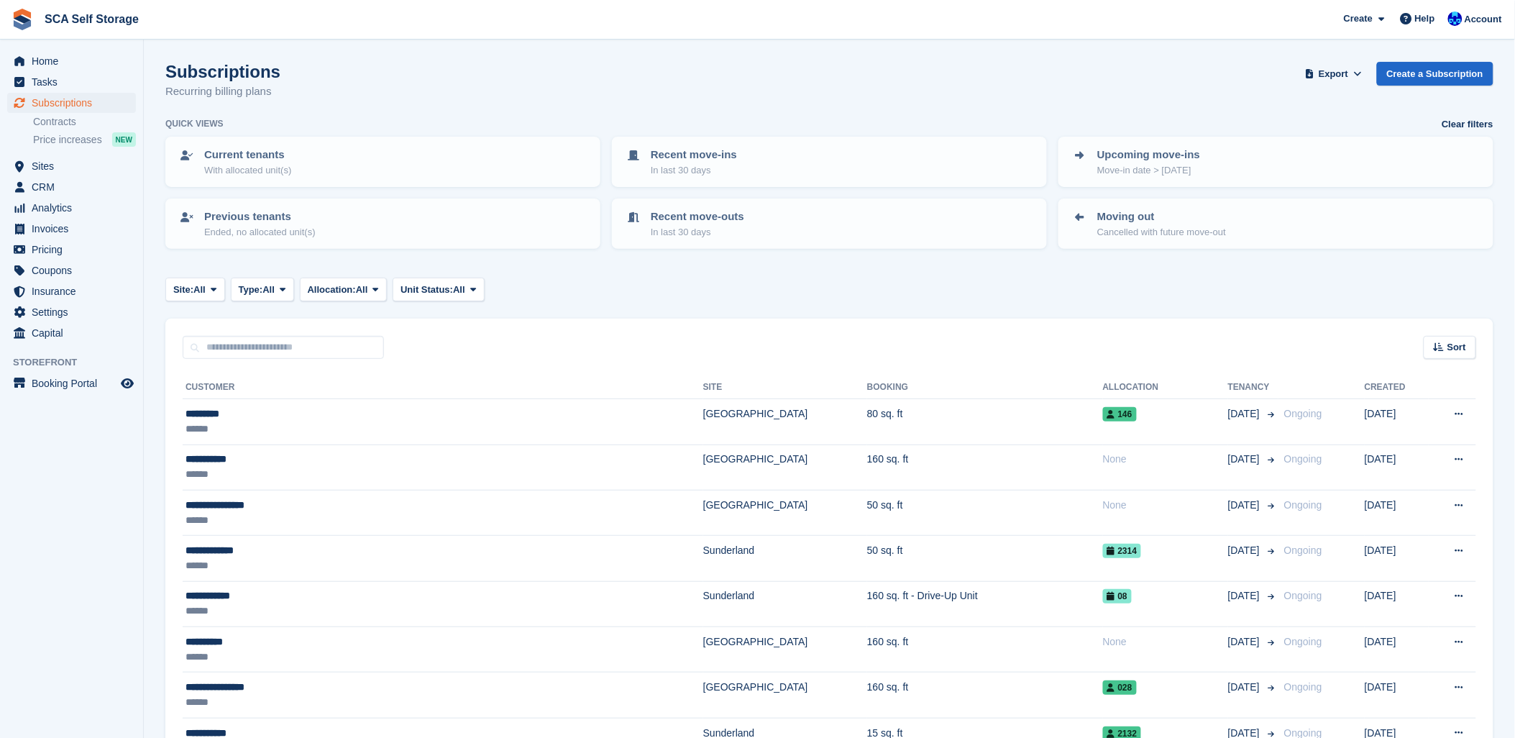
click at [229, 349] on input "text" at bounding box center [283, 348] width 201 height 24
type input "****"
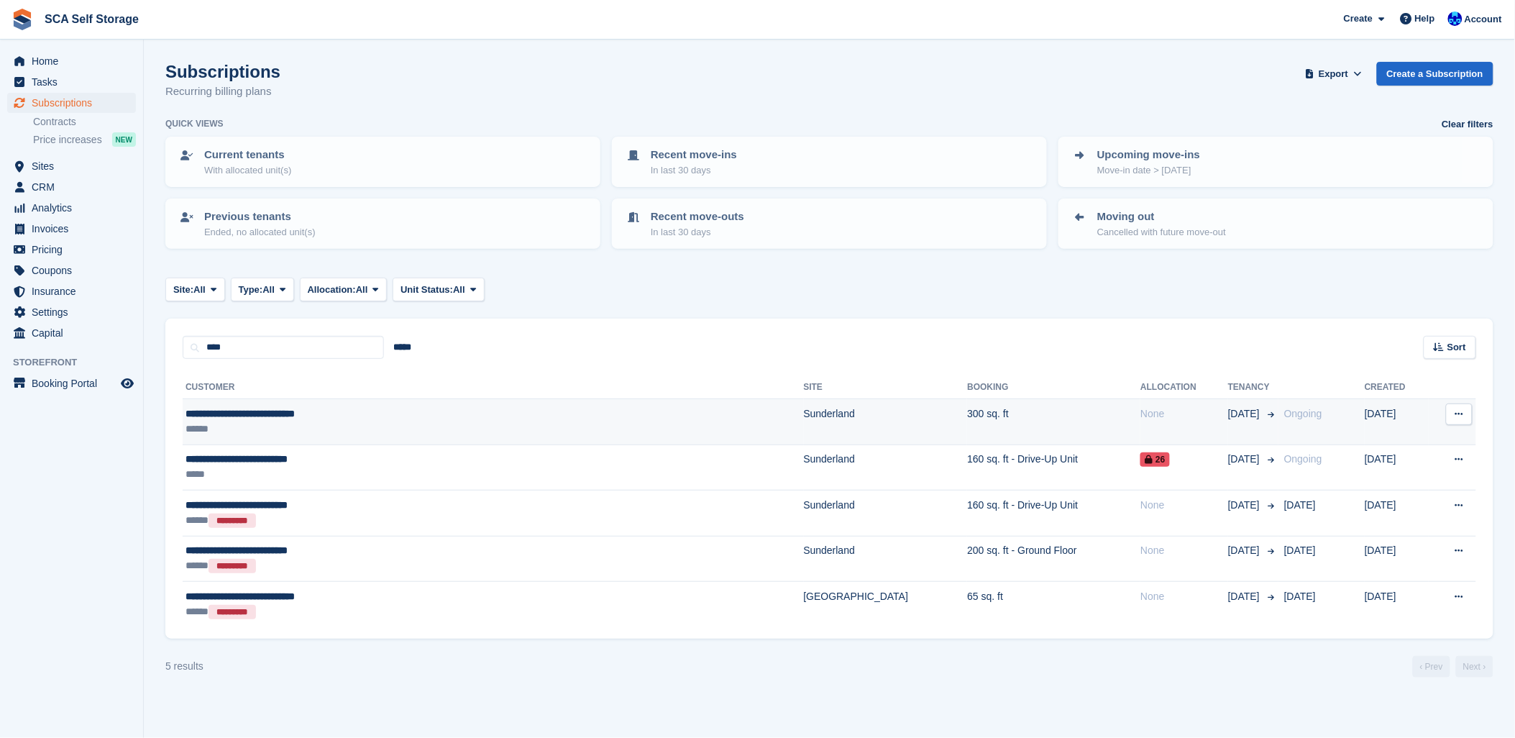
click at [286, 413] on div "**********" at bounding box center [382, 413] width 394 height 15
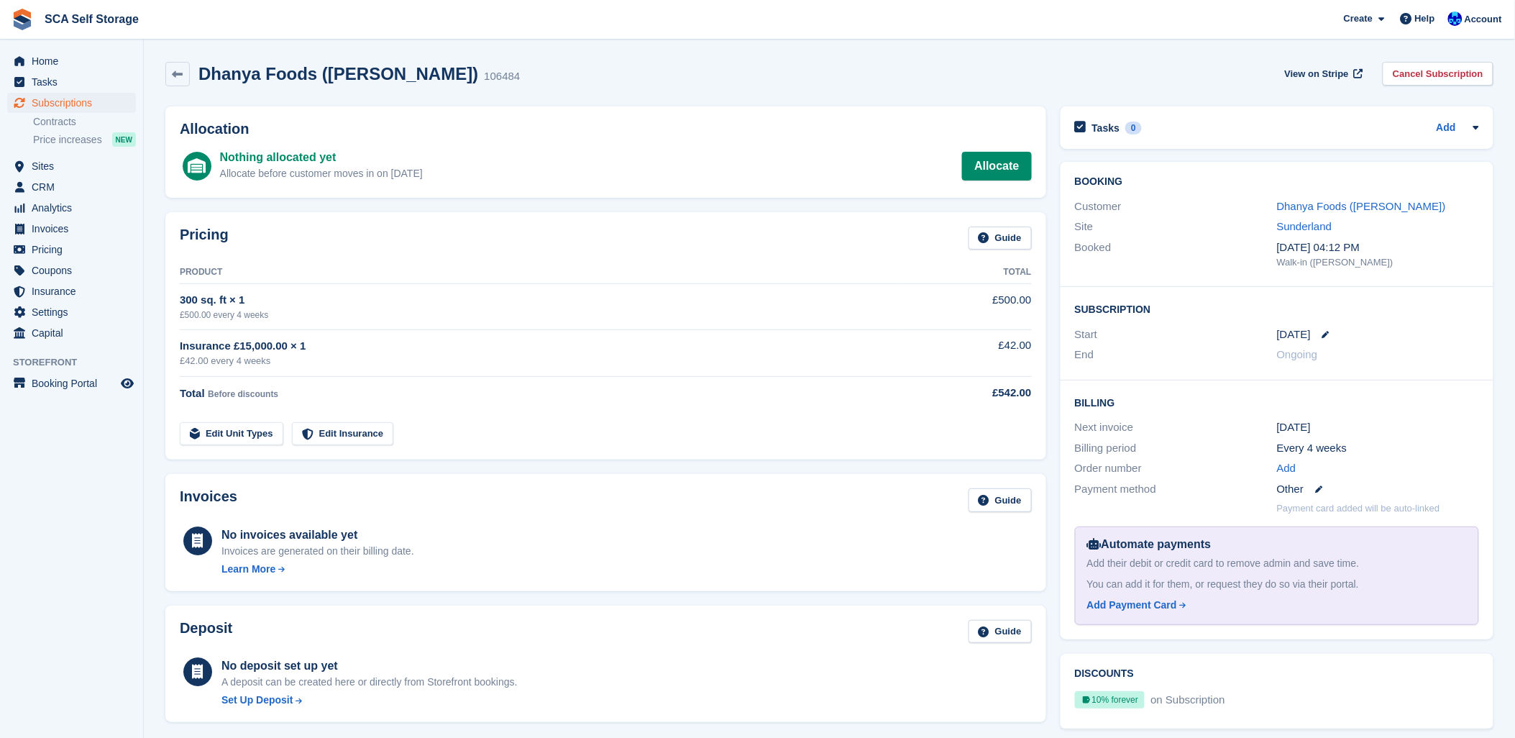
click at [730, 77] on div "Dhanya Foods (Rakesh Chowdary) 106484 View on Stripe Cancel Subscription" at bounding box center [829, 74] width 1328 height 24
click at [1353, 208] on link "Dhanya Foods (Rakesh Chowdary)" at bounding box center [1361, 206] width 169 height 12
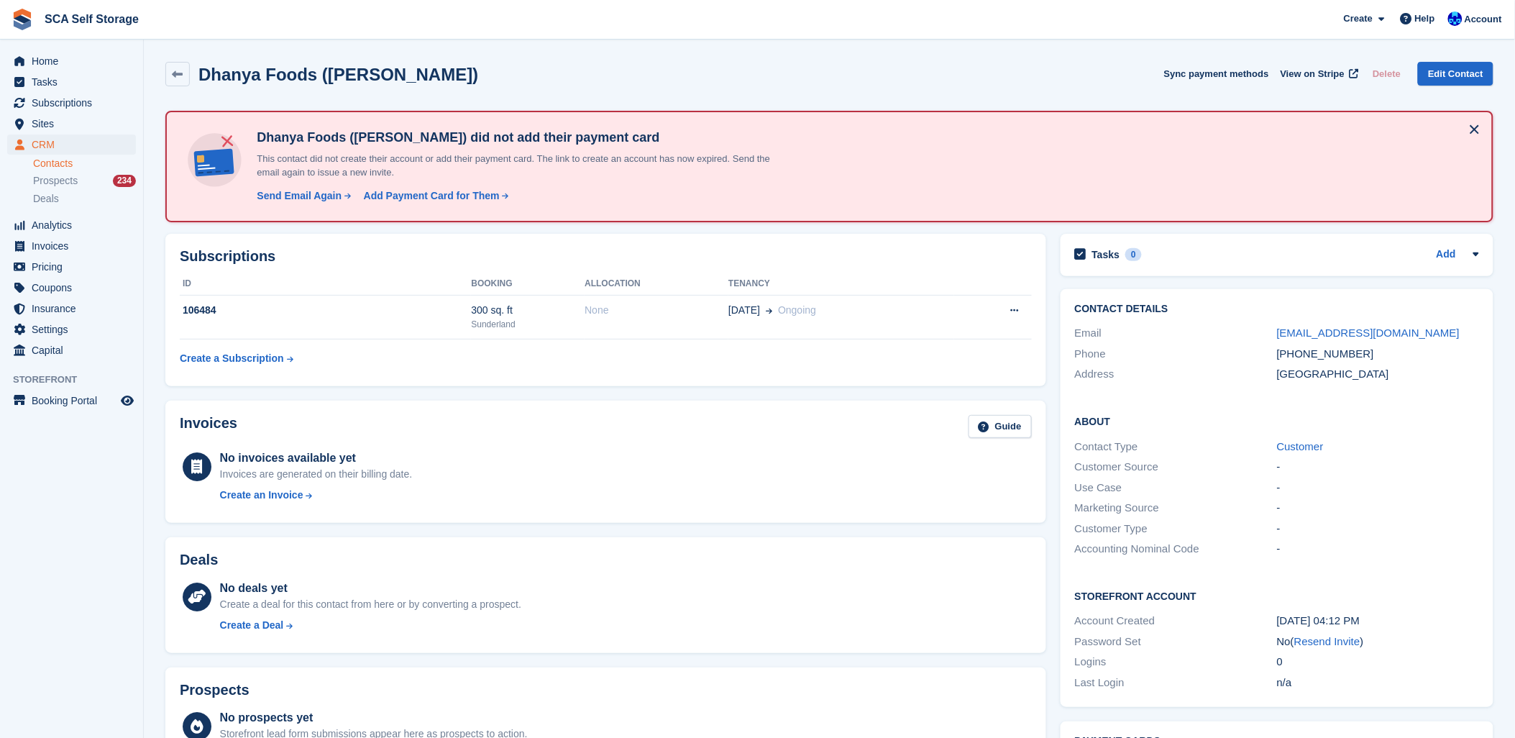
click at [615, 472] on div "No invoices available yet Invoices are generated on their billing date. Create …" at bounding box center [626, 478] width 812 height 59
click at [491, 334] on td "300 sq. ft Sunderland" at bounding box center [528, 317] width 114 height 44
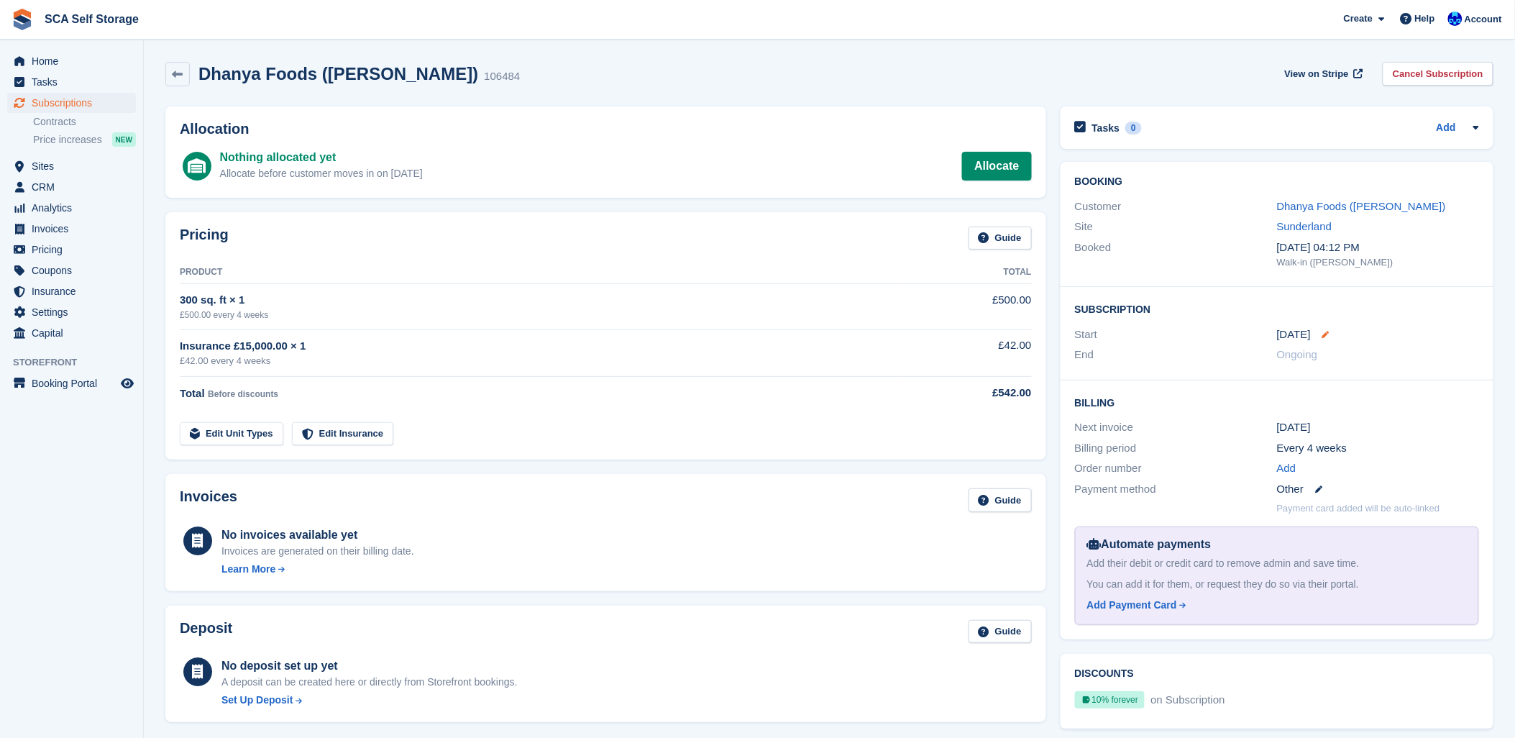
click at [1324, 331] on icon at bounding box center [1325, 334] width 7 height 7
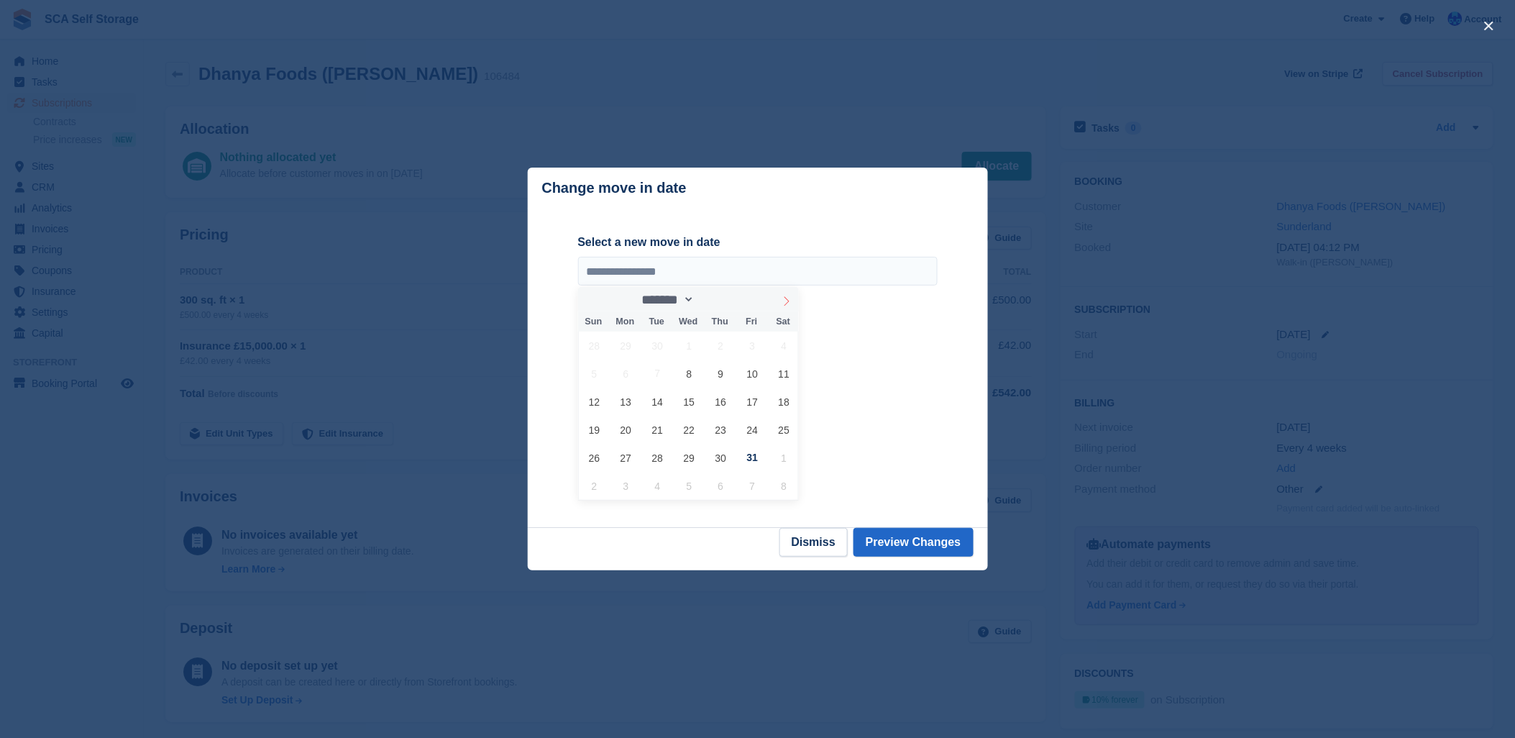
click at [784, 303] on icon at bounding box center [786, 301] width 10 height 10
select select "**"
click at [794, 400] on span "15" at bounding box center [784, 401] width 28 height 28
type input "**********"
click at [904, 556] on button "Preview Changes" at bounding box center [913, 542] width 120 height 29
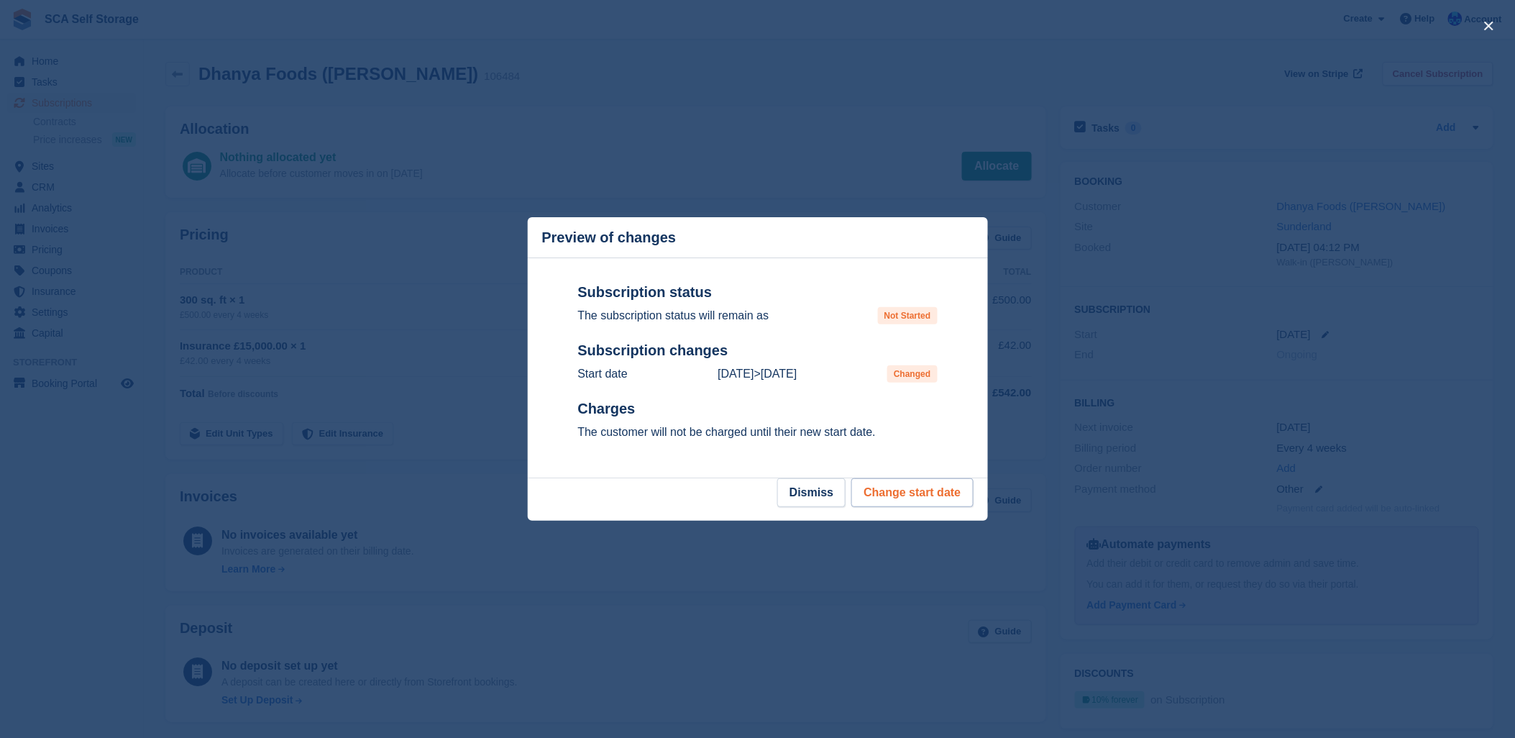
drag, startPoint x: 908, startPoint y: 518, endPoint x: 909, endPoint y: 492, distance: 26.6
click at [909, 515] on footer "Dismiss Change start date" at bounding box center [758, 499] width 460 height 42
click at [909, 492] on button "Change start date" at bounding box center [911, 492] width 121 height 29
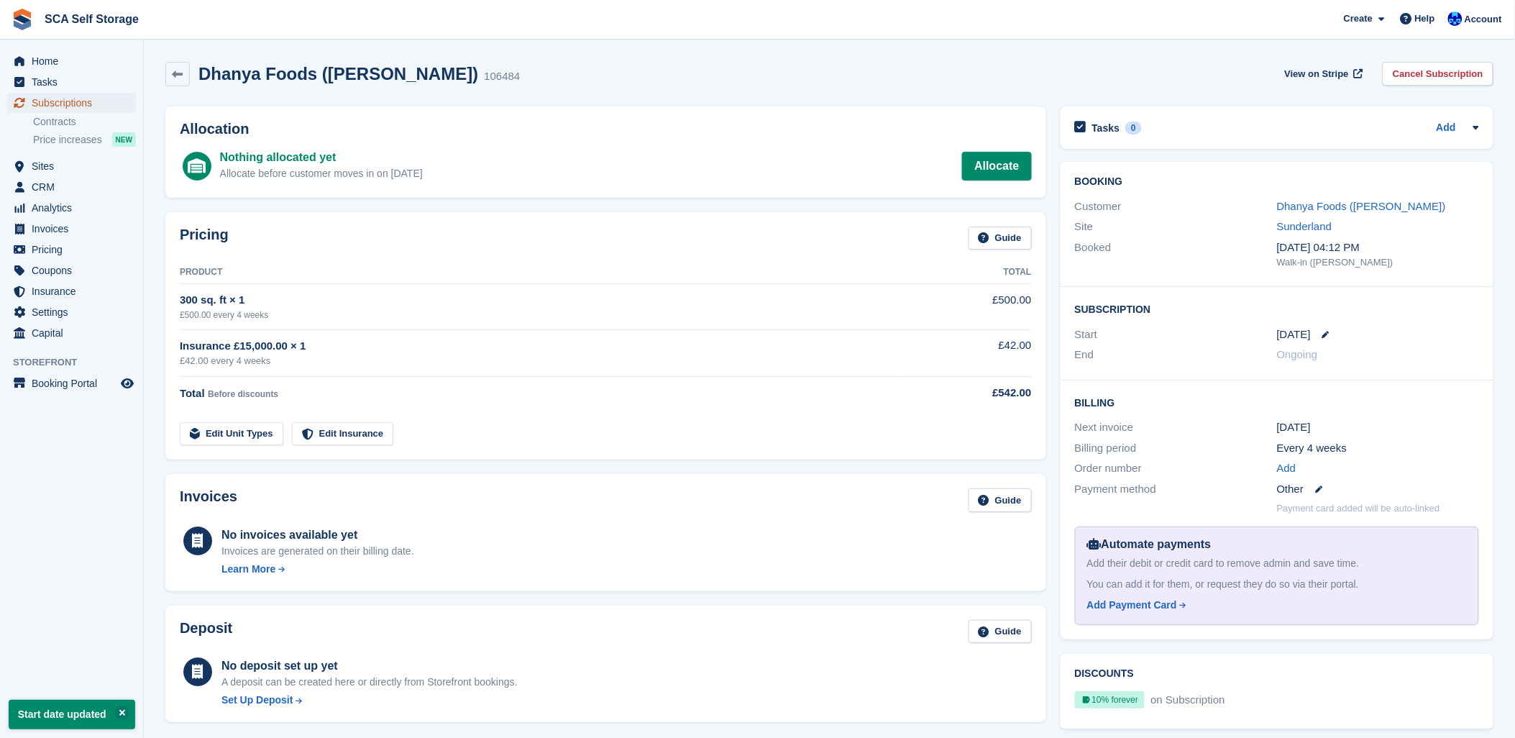
click at [65, 104] on span "Subscriptions" at bounding box center [75, 103] width 86 height 20
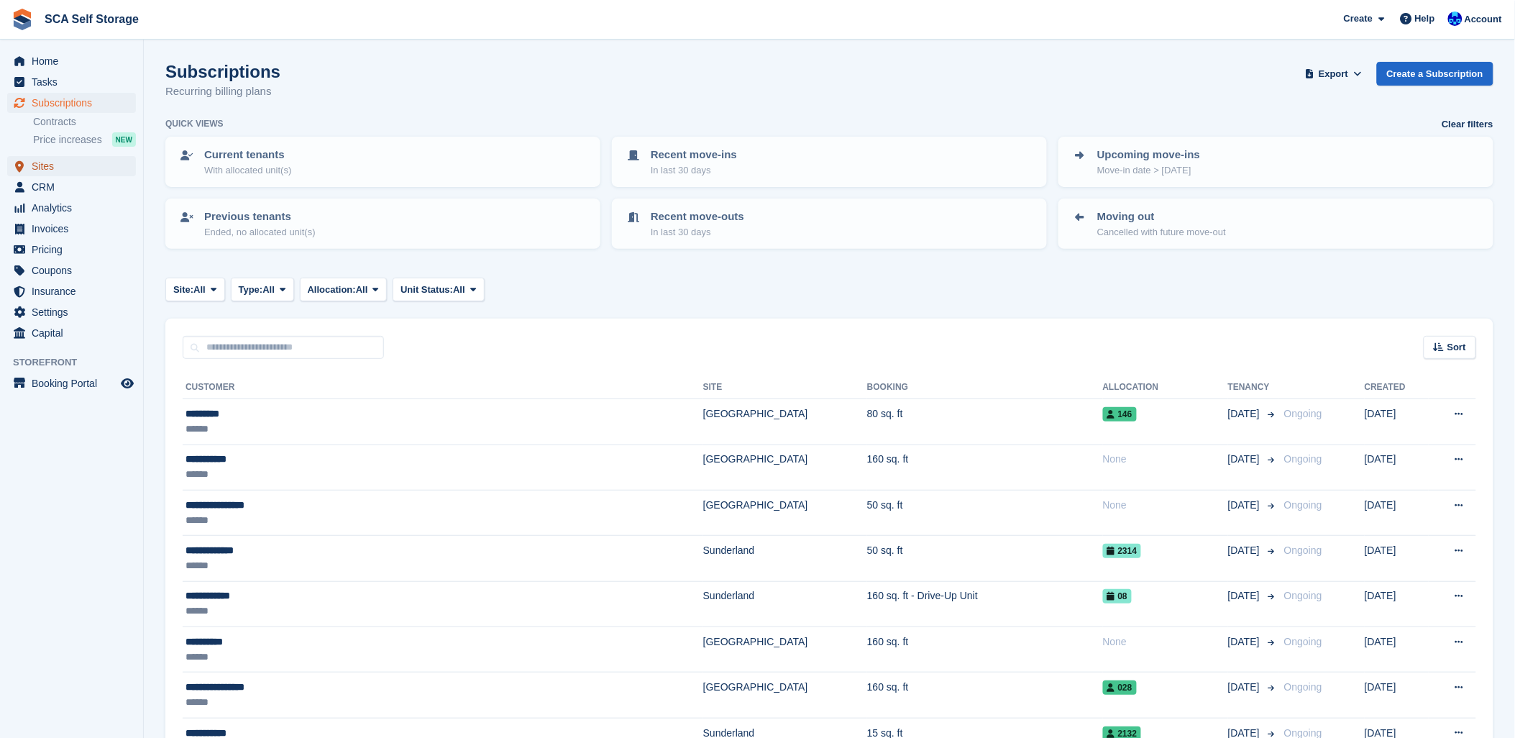
click at [35, 166] on span "Sites" at bounding box center [75, 166] width 86 height 20
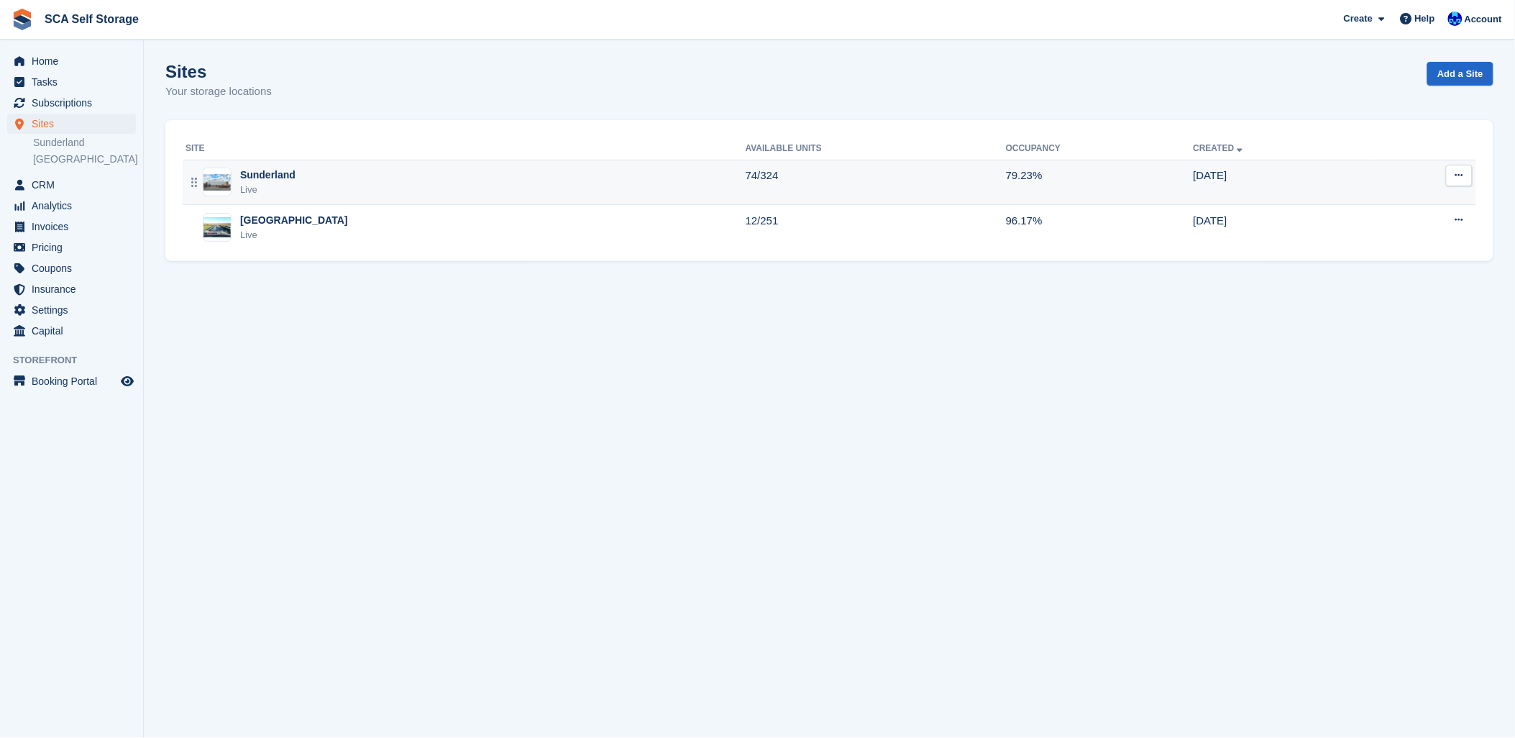
click at [385, 188] on div "Sunderland Live" at bounding box center [465, 181] width 560 height 29
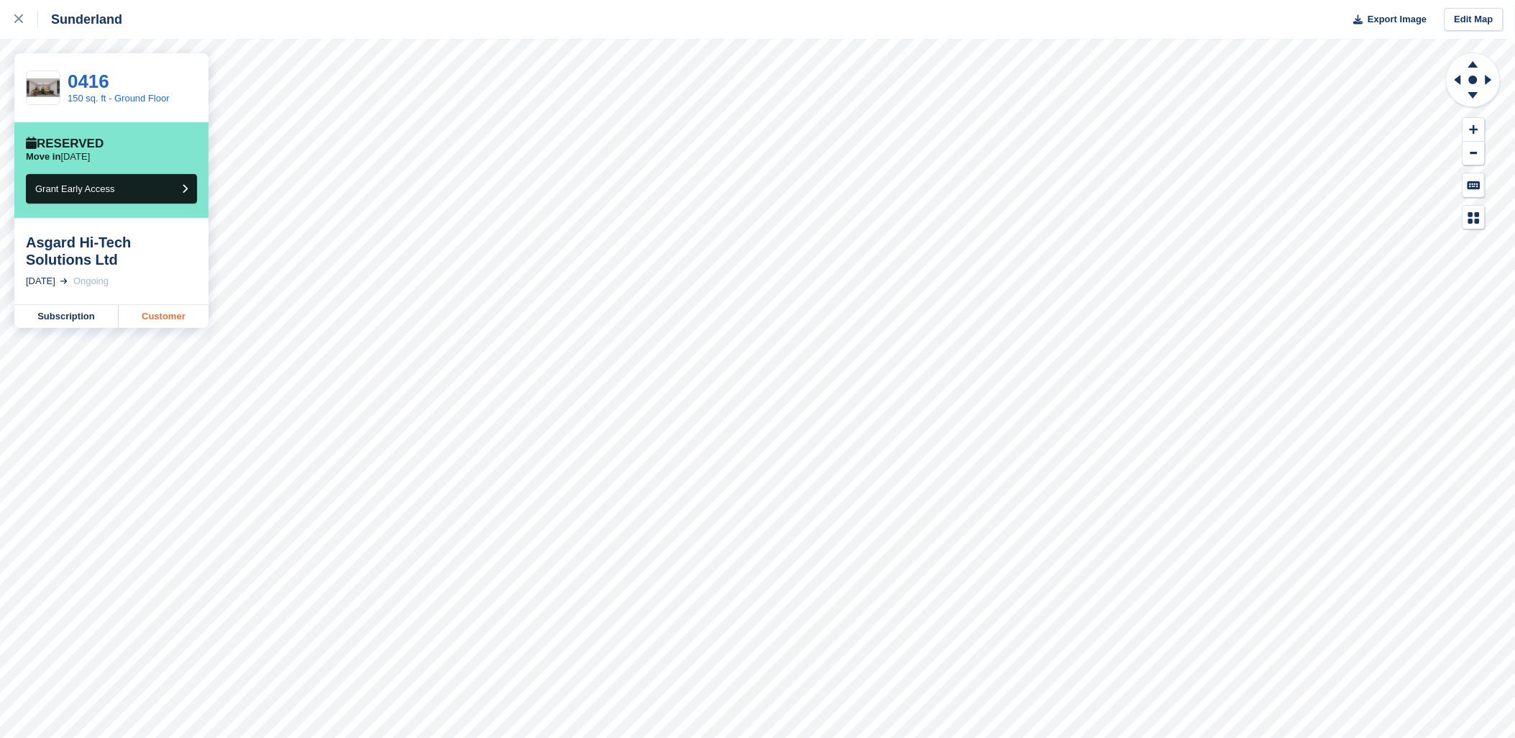
click at [158, 326] on link "Customer" at bounding box center [164, 316] width 90 height 23
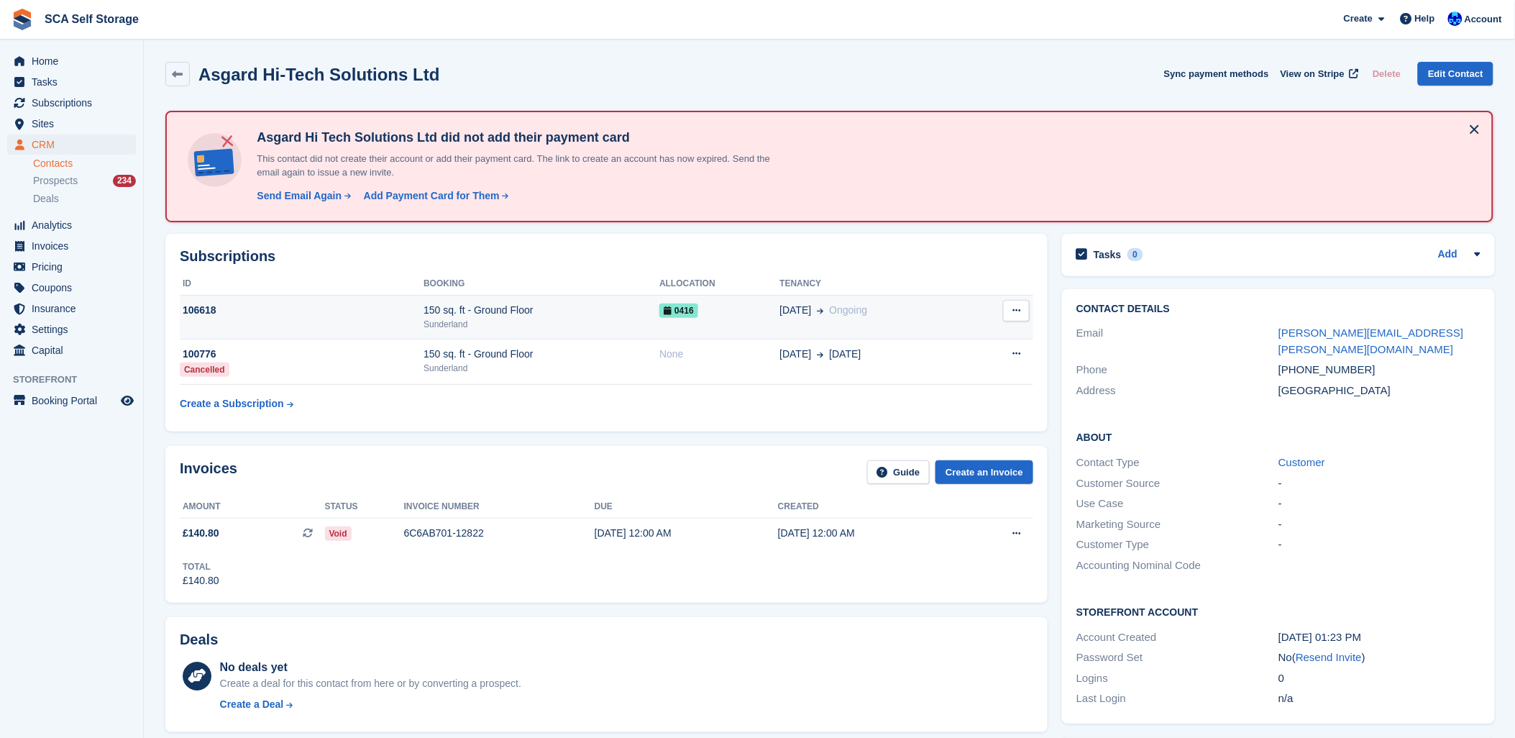
click at [329, 334] on td "106618" at bounding box center [302, 317] width 244 height 44
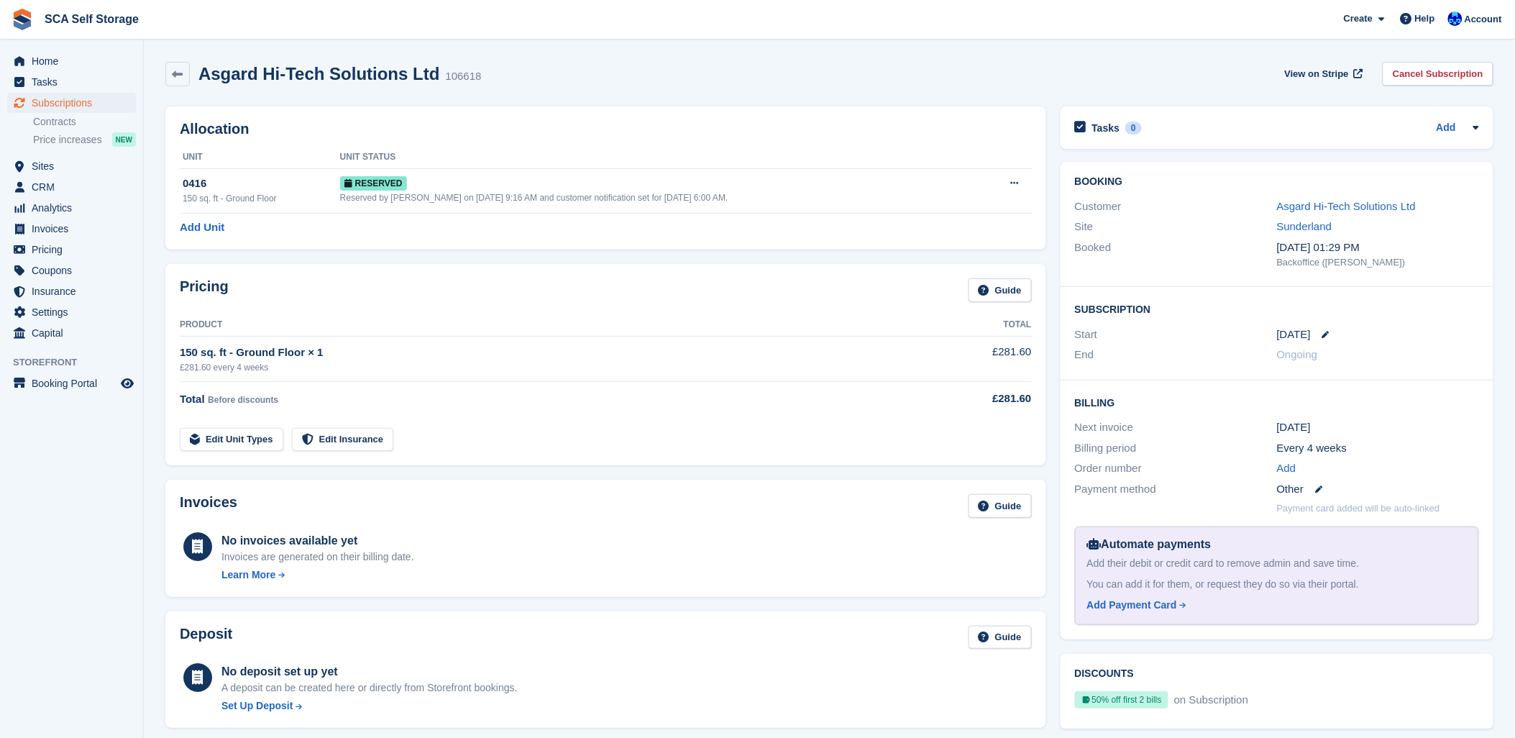
click at [575, 103] on div "Allocation Unit Unit Status 0416 150 sq. ft - Ground Floor Reserved Reserved by…" at bounding box center [605, 177] width 895 height 157
click at [23, 162] on icon "menu" at bounding box center [19, 166] width 9 height 12
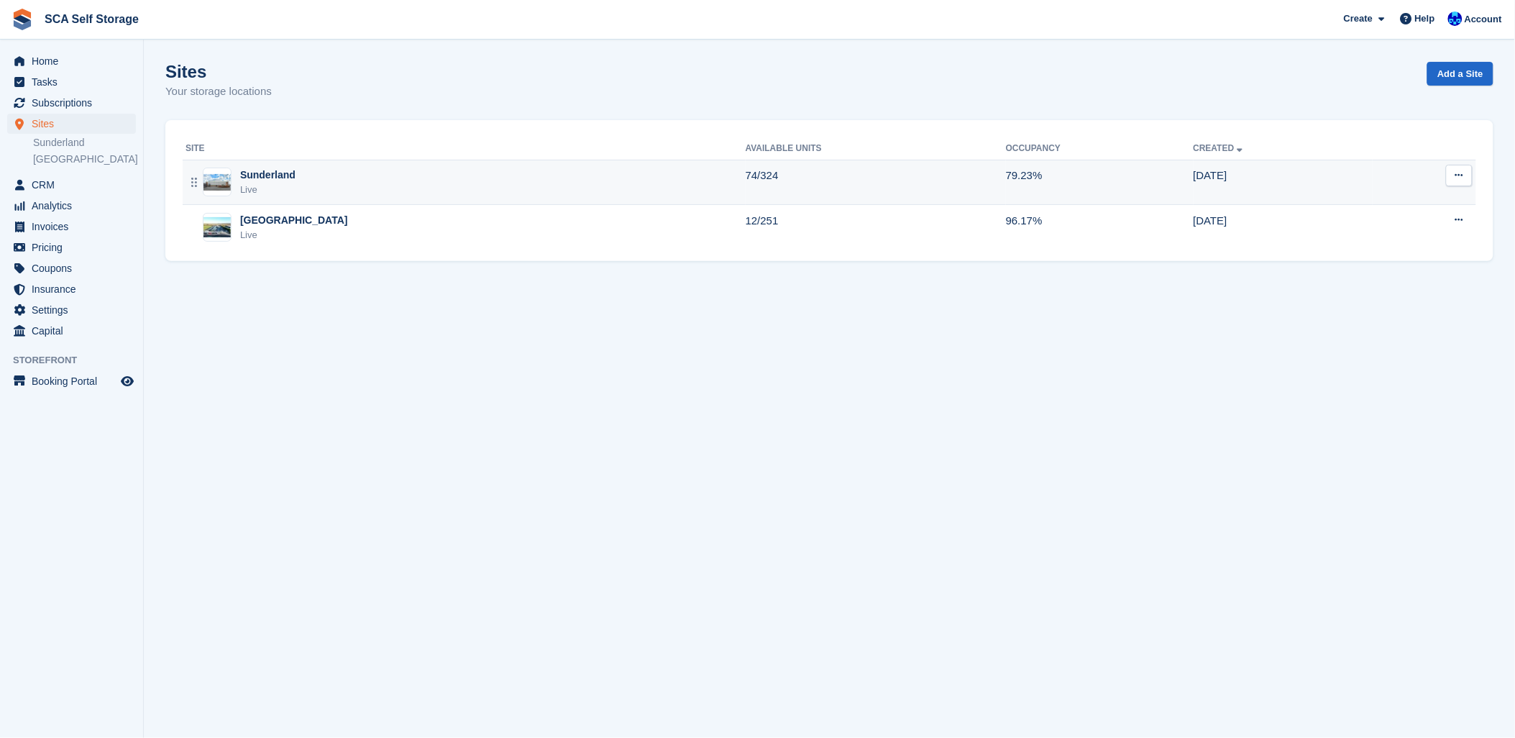
click at [283, 185] on div "Live" at bounding box center [267, 190] width 55 height 14
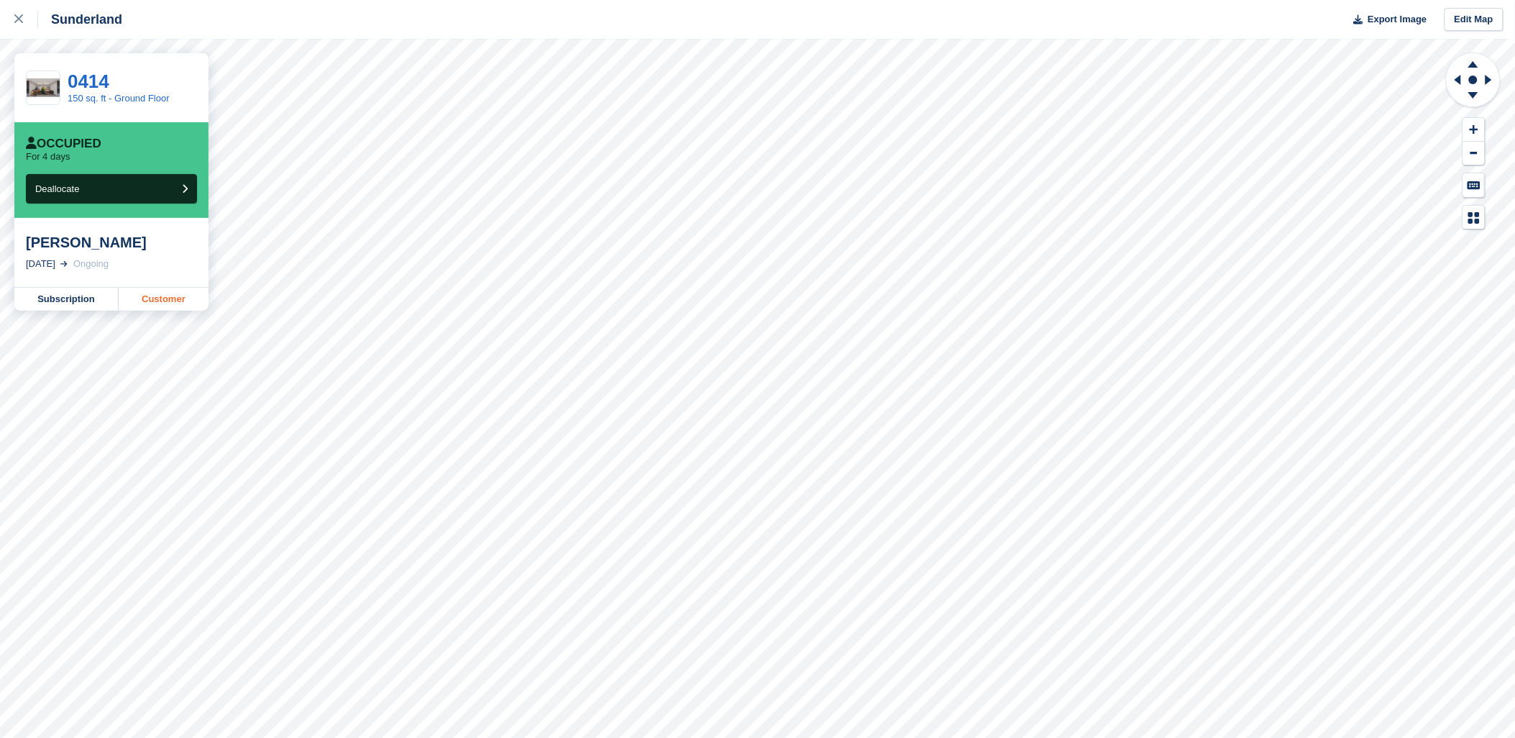
click at [167, 305] on link "Customer" at bounding box center [164, 299] width 90 height 23
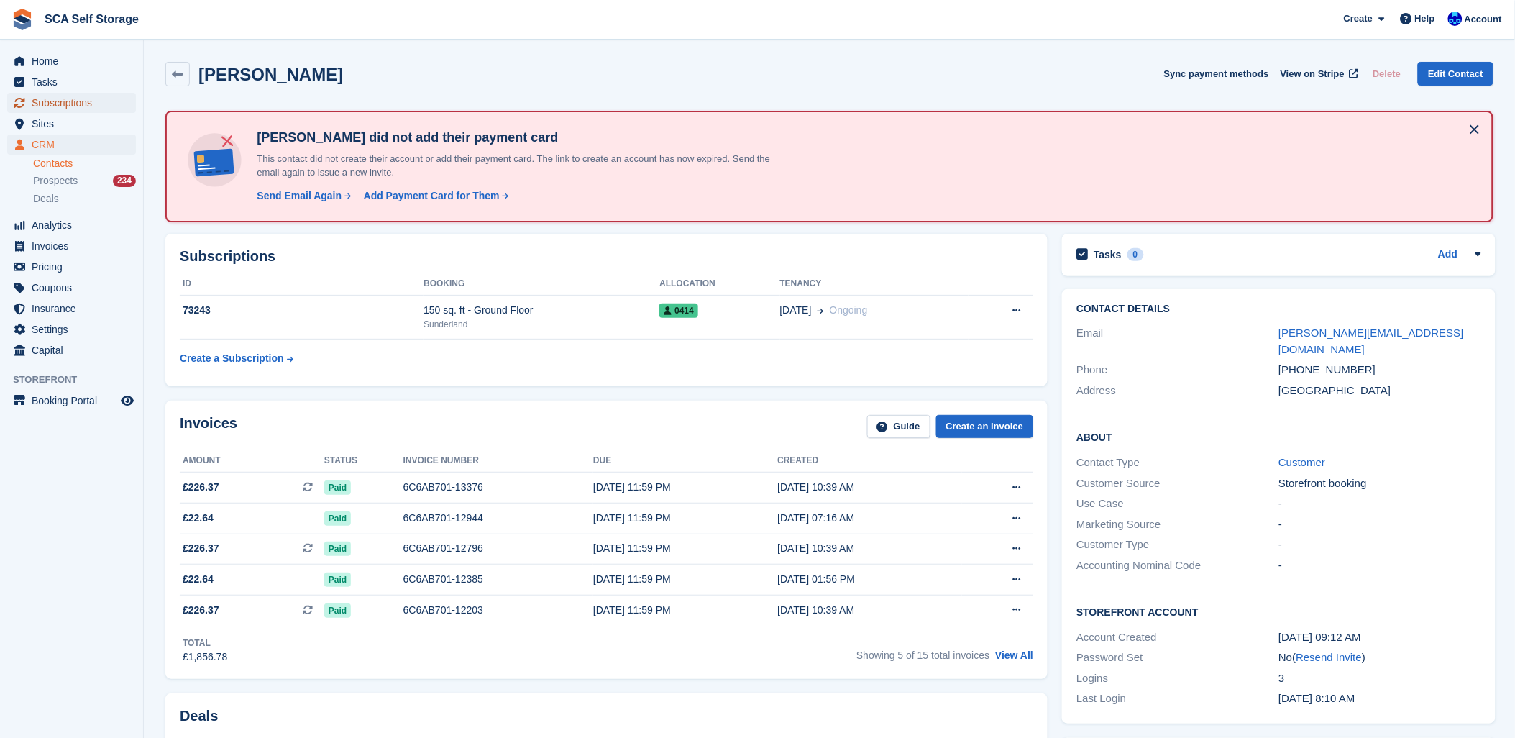
click at [50, 105] on span "Subscriptions" at bounding box center [75, 103] width 86 height 20
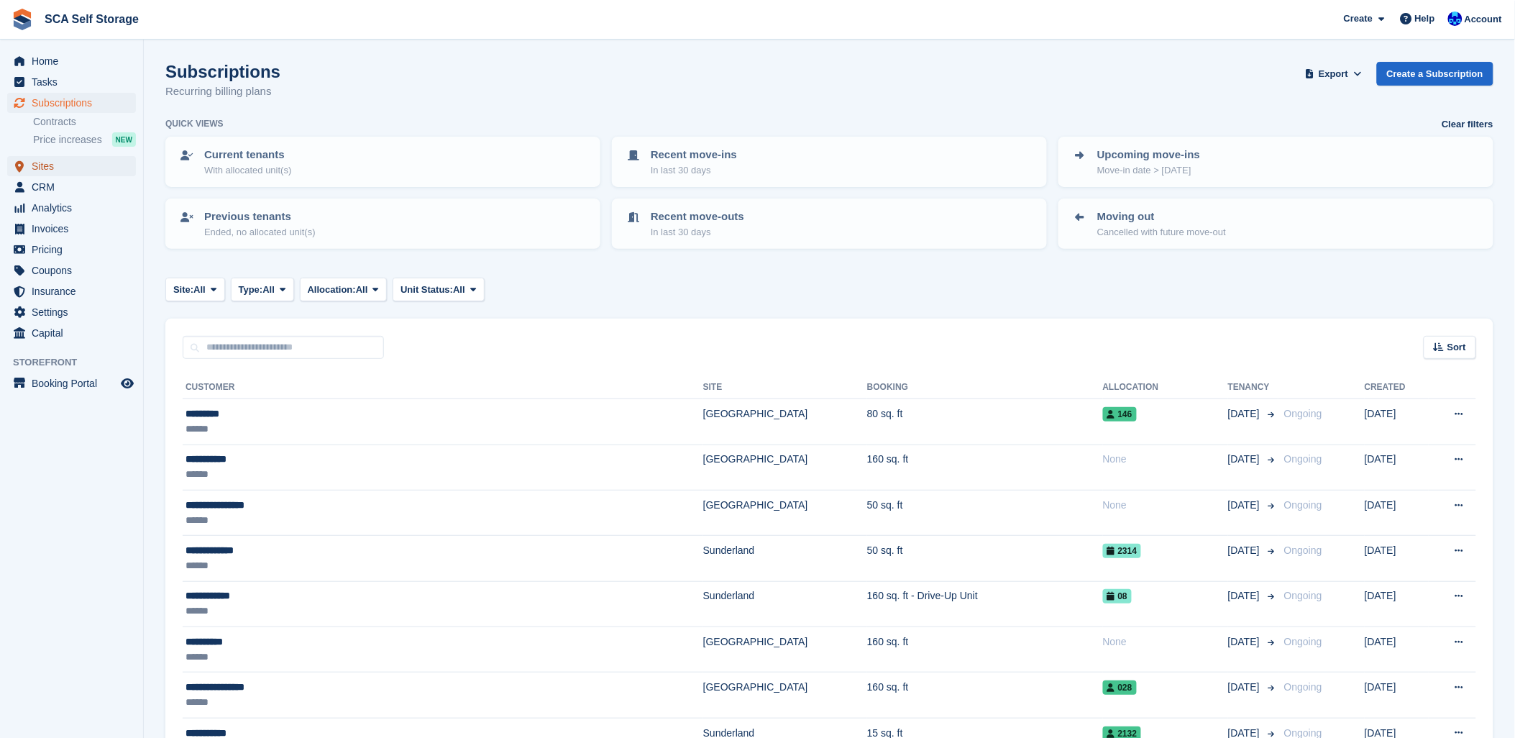
click at [42, 169] on span "Sites" at bounding box center [75, 166] width 86 height 20
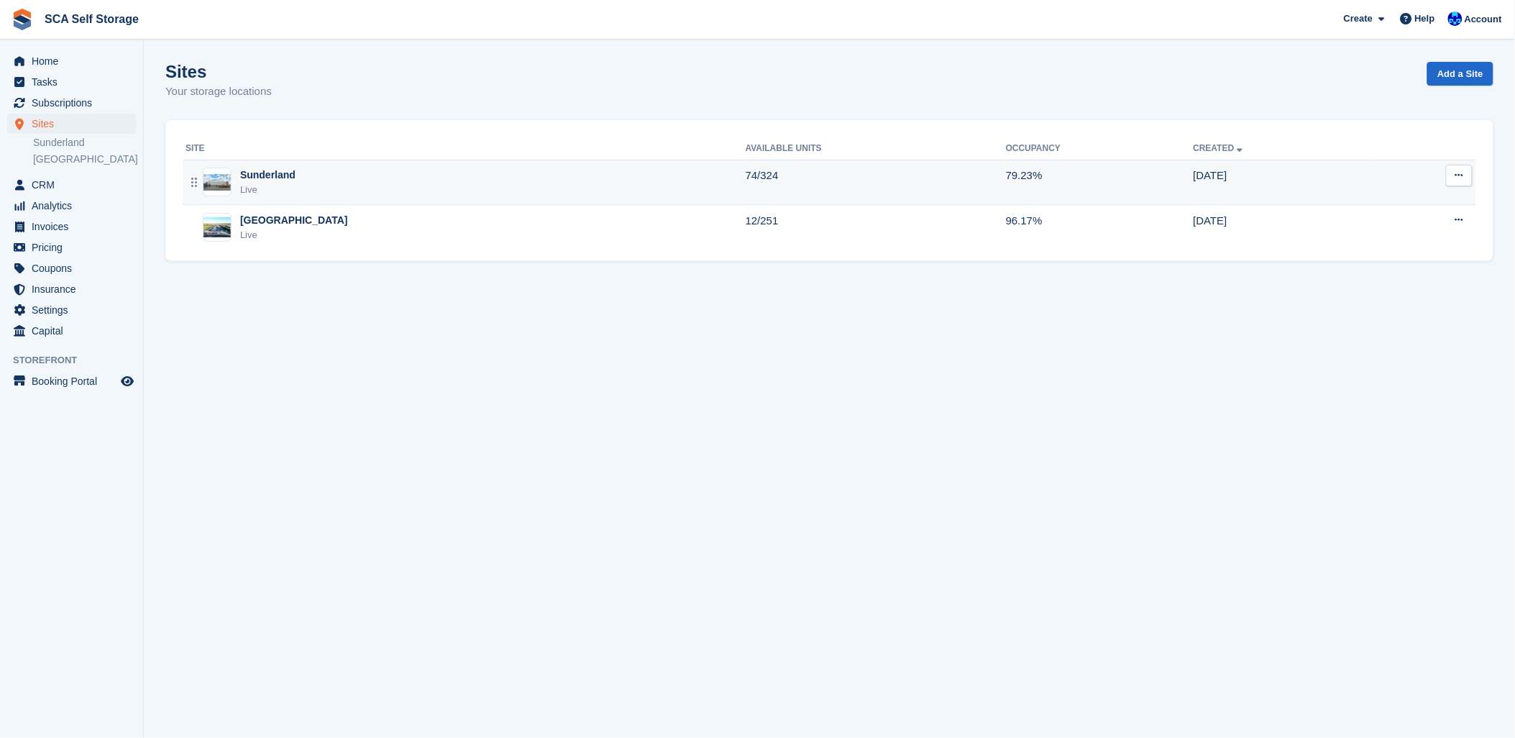
click at [229, 177] on img at bounding box center [216, 182] width 27 height 17
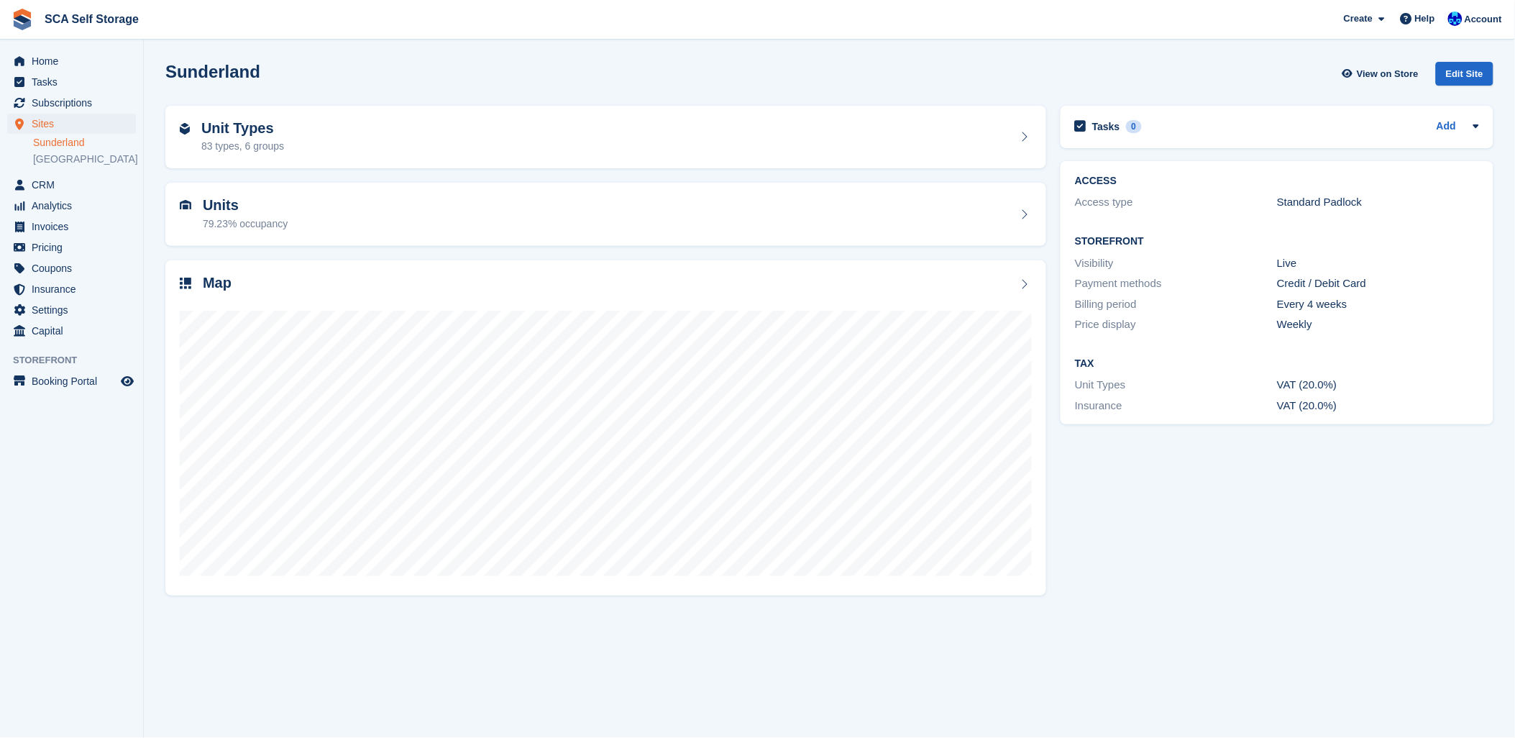
click at [285, 173] on div "Unit Types 83 types, 6 groups" at bounding box center [605, 137] width 895 height 78
drag, startPoint x: 284, startPoint y: 307, endPoint x: 298, endPoint y: 305, distance: 14.5
click at [284, 308] on div at bounding box center [606, 437] width 852 height 288
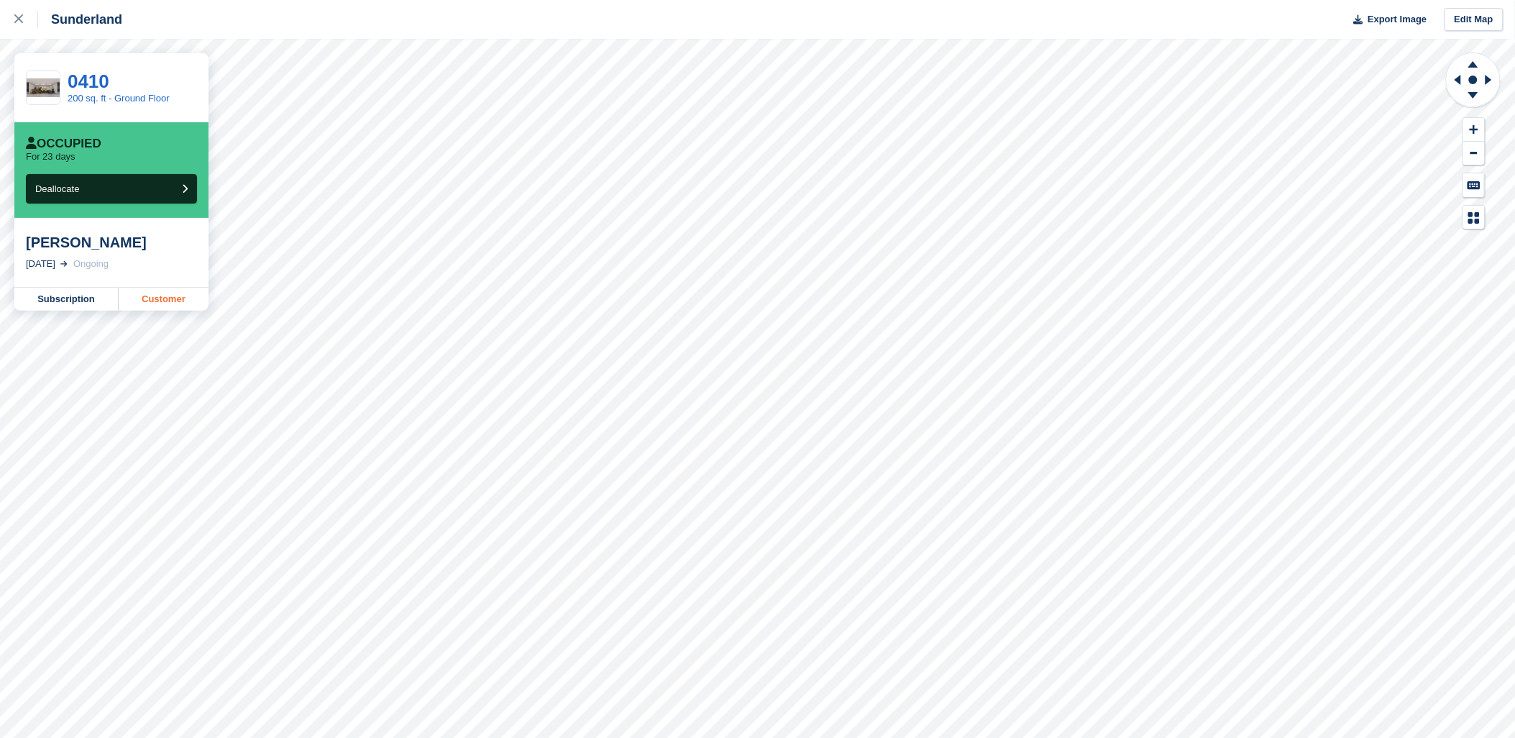
click at [168, 303] on link "Customer" at bounding box center [164, 299] width 90 height 23
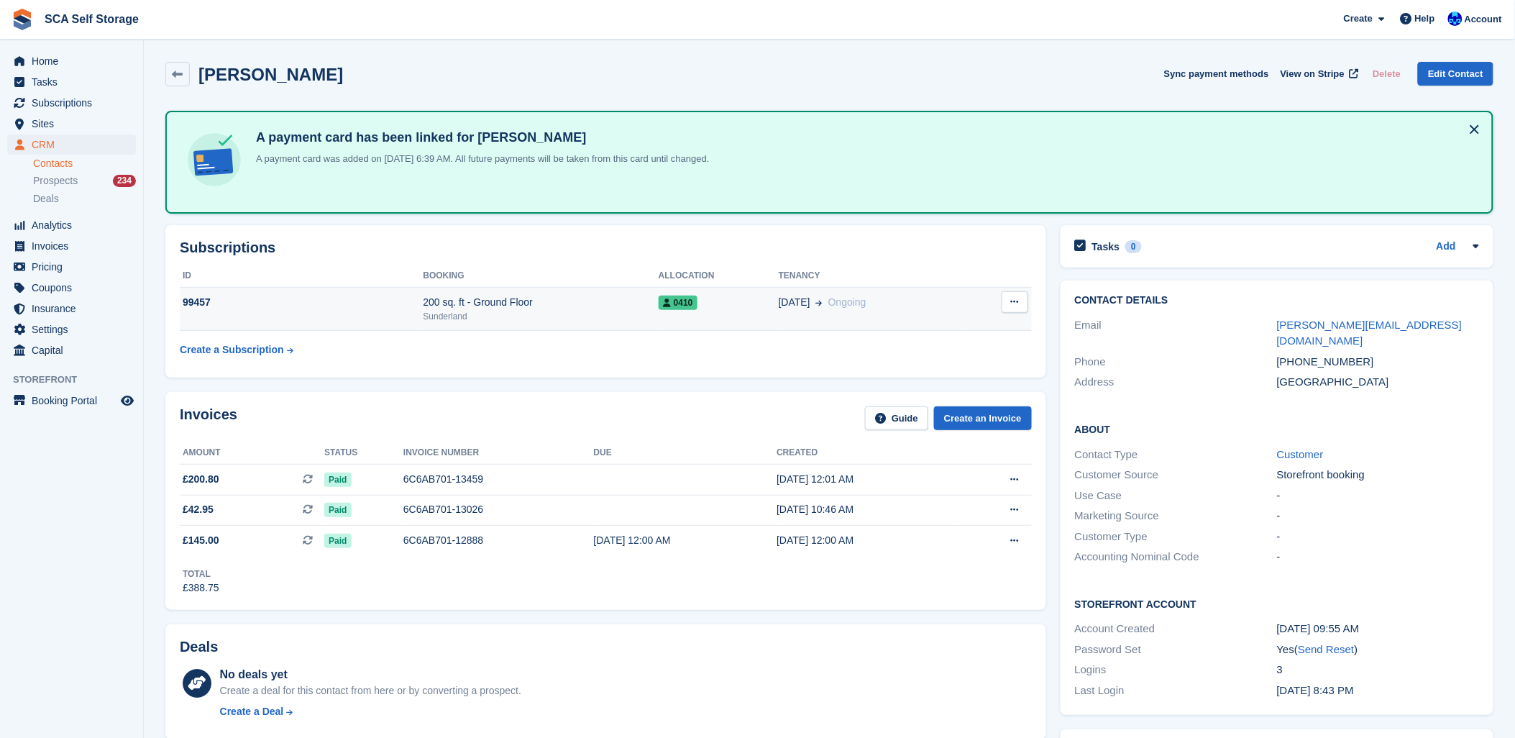
click at [482, 310] on div "Sunderland" at bounding box center [540, 316] width 235 height 13
click at [40, 114] on span "Sites" at bounding box center [75, 124] width 86 height 20
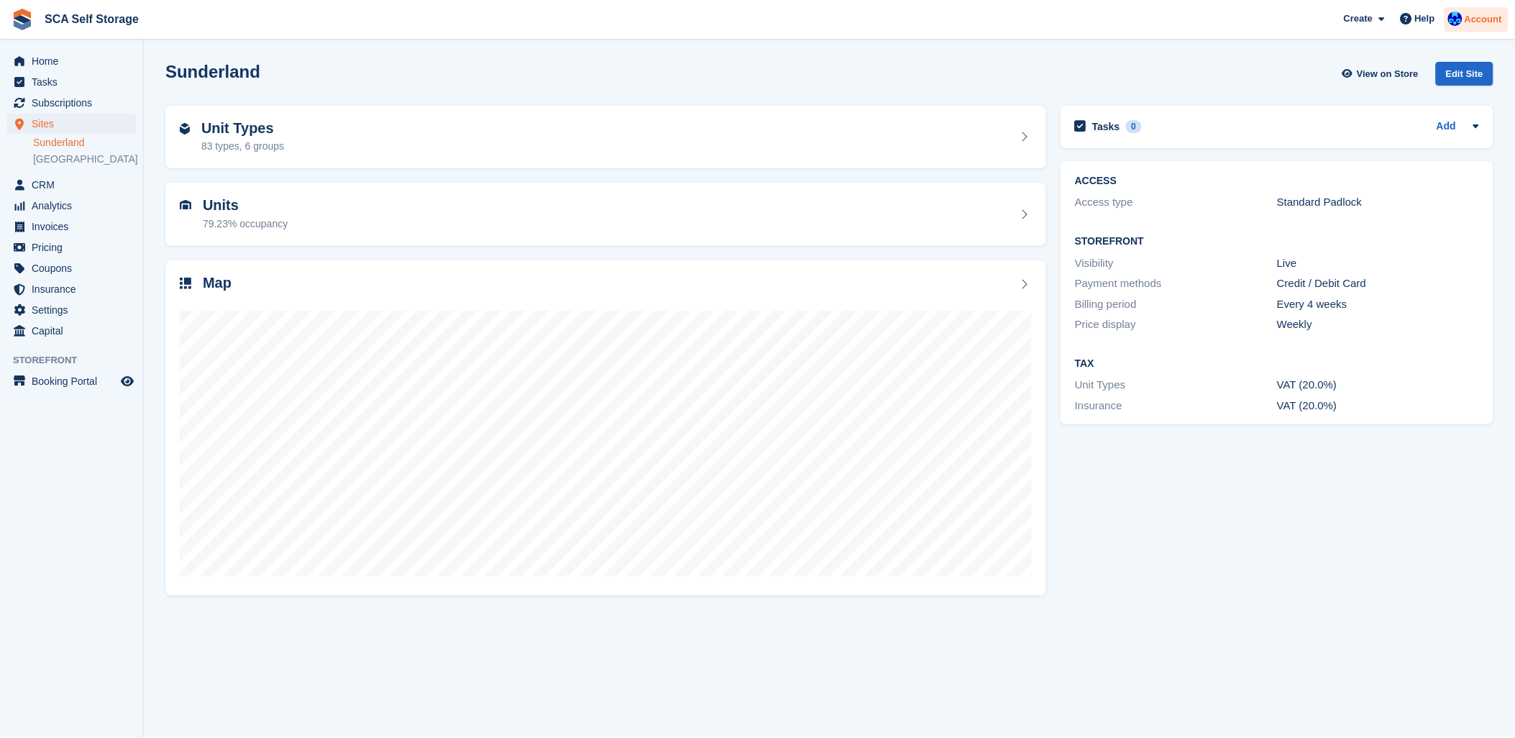
click at [1485, 14] on span "Account" at bounding box center [1482, 19] width 37 height 14
click at [1357, 148] on div "Logout" at bounding box center [1370, 142] width 34 height 15
